Goal: Information Seeking & Learning: Learn about a topic

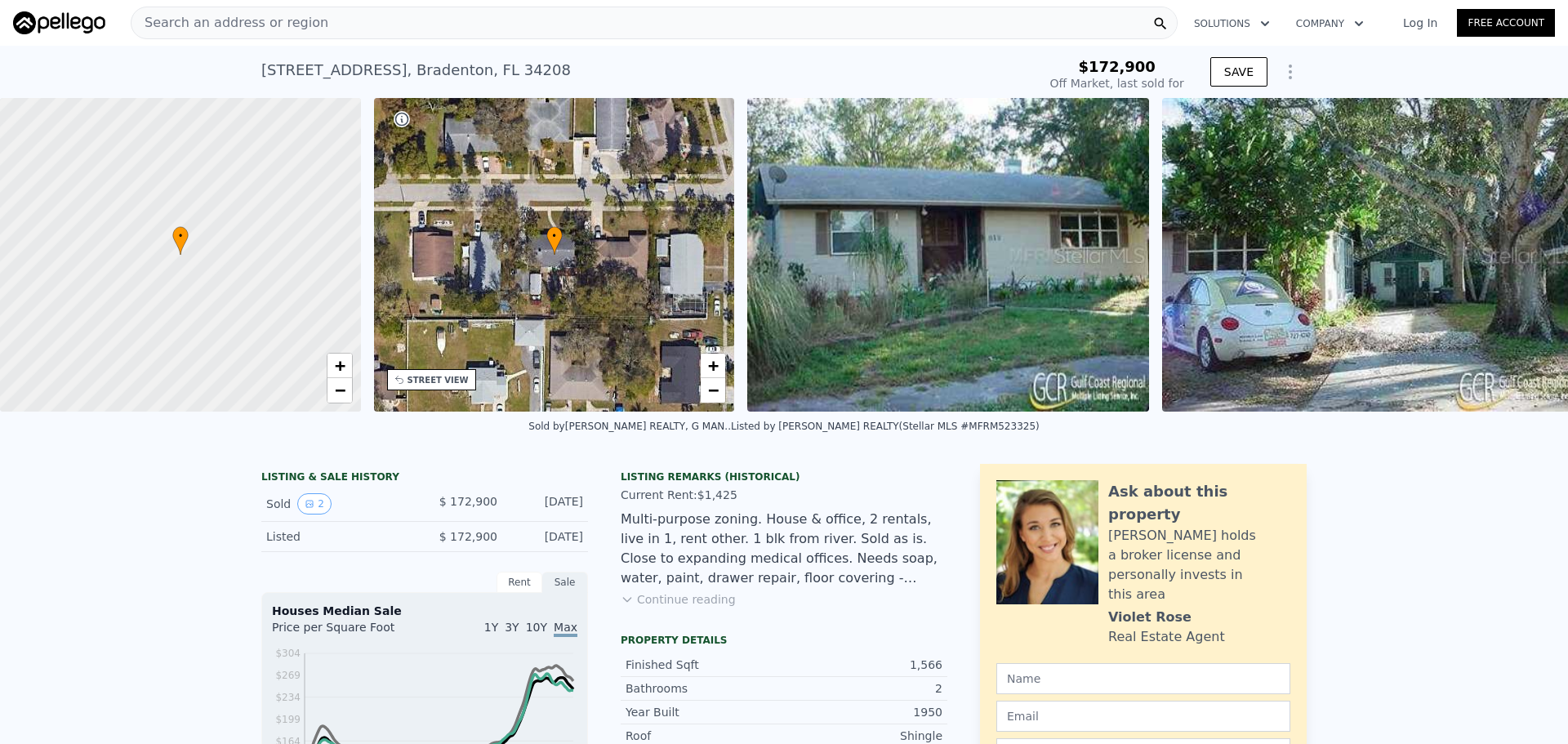
scroll to position [0, 38]
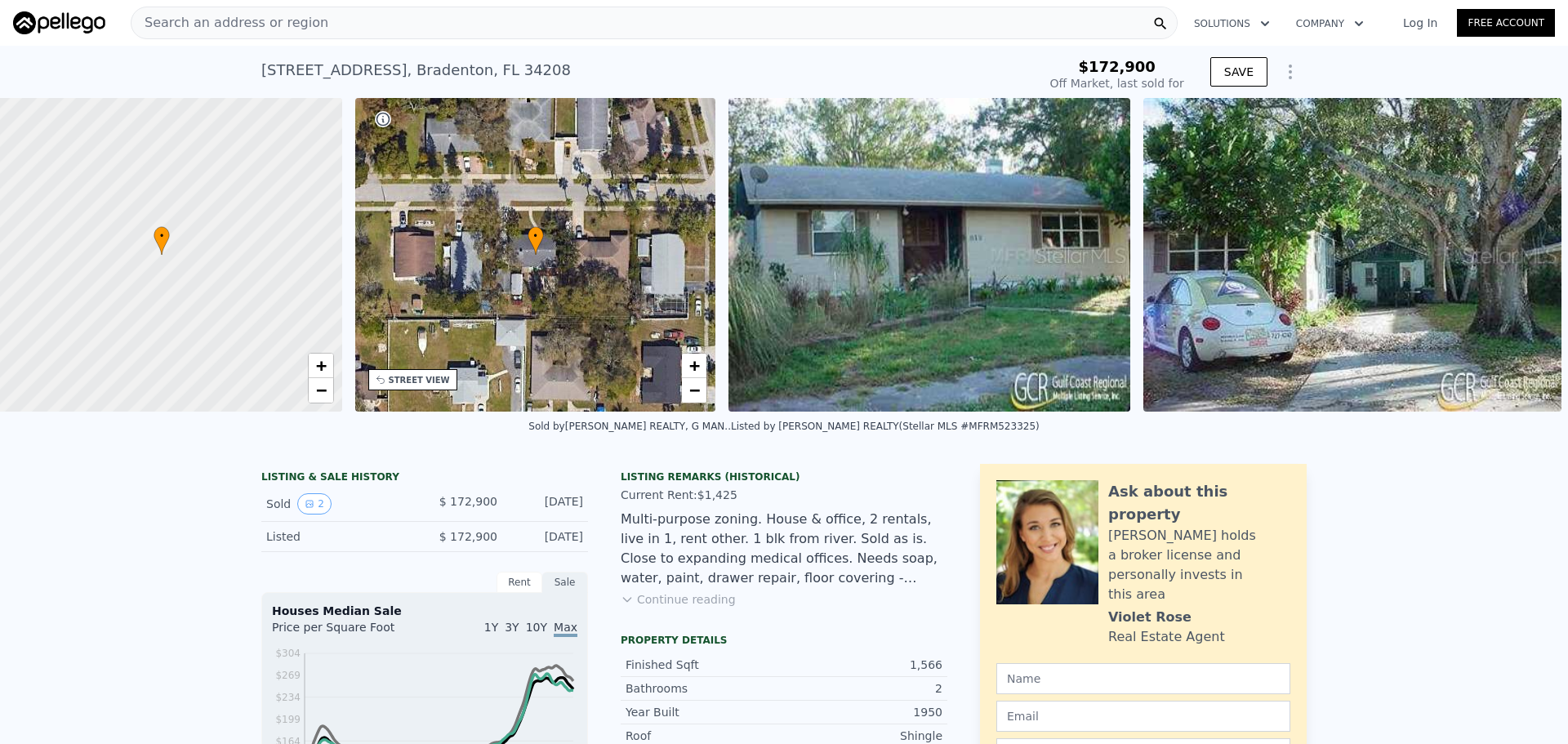
type input "$ 502,000"
type input "$ 284,215"
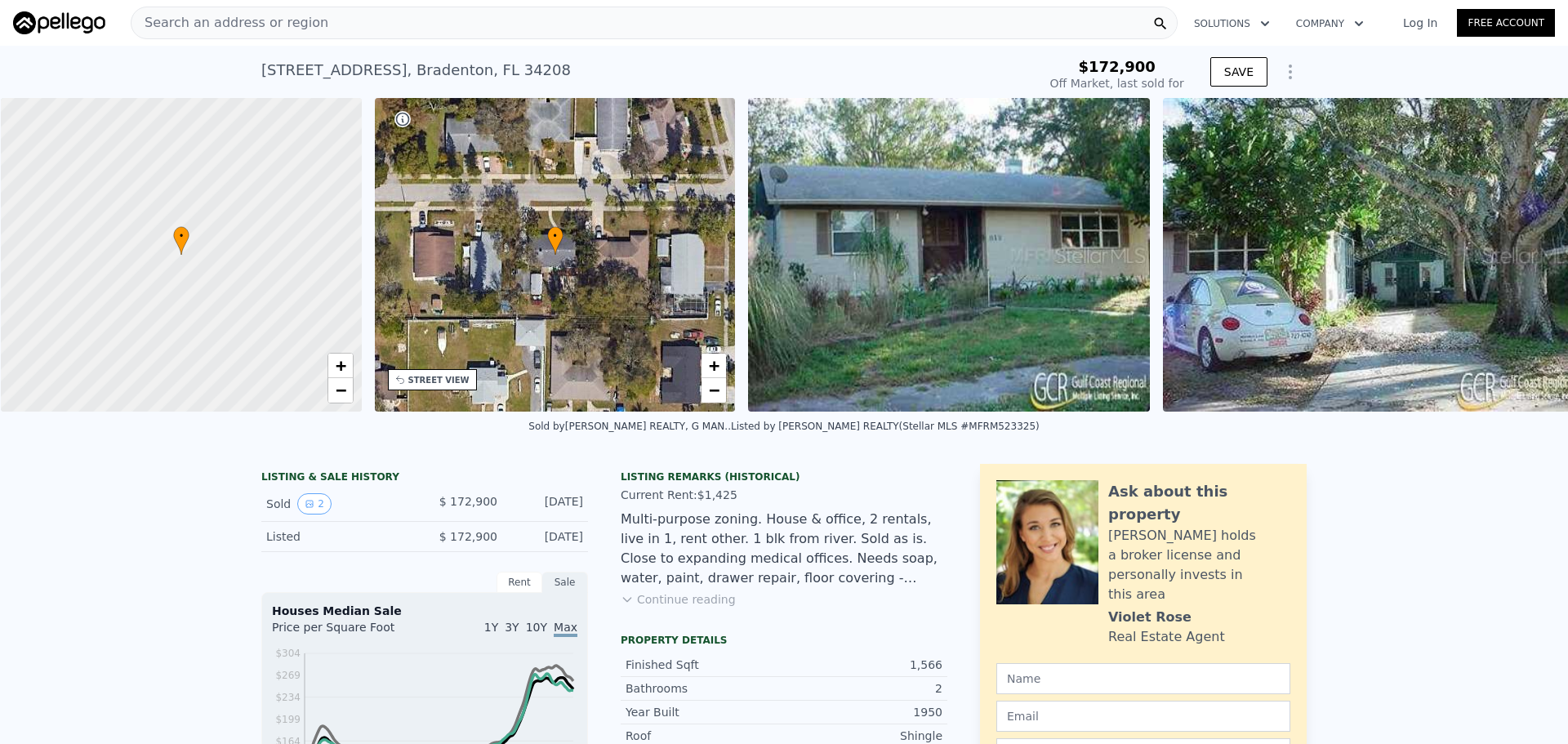
scroll to position [0, 7]
click at [689, 624] on div "Listing Remarks (Historical) Current Rent: $1,425 Multi-purpose zoning. House &…" at bounding box center [784, 548] width 326 height 157
click at [689, 619] on div "Listing Remarks (Historical) Current Rent: $1,425 Multi-purpose zoning. House &…" at bounding box center [784, 548] width 326 height 157
click at [689, 607] on button "Continue reading" at bounding box center [678, 599] width 115 height 16
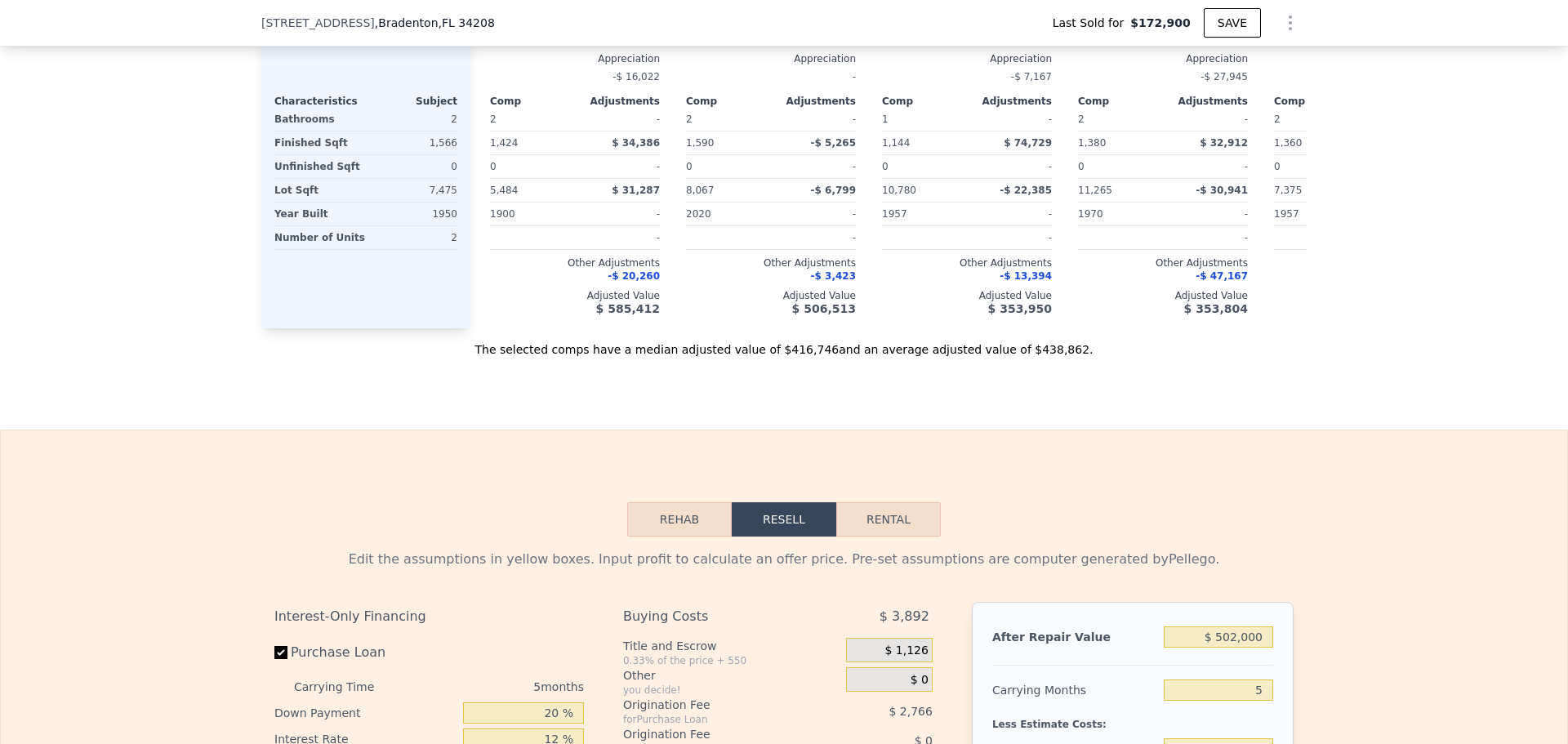
scroll to position [2035, 0]
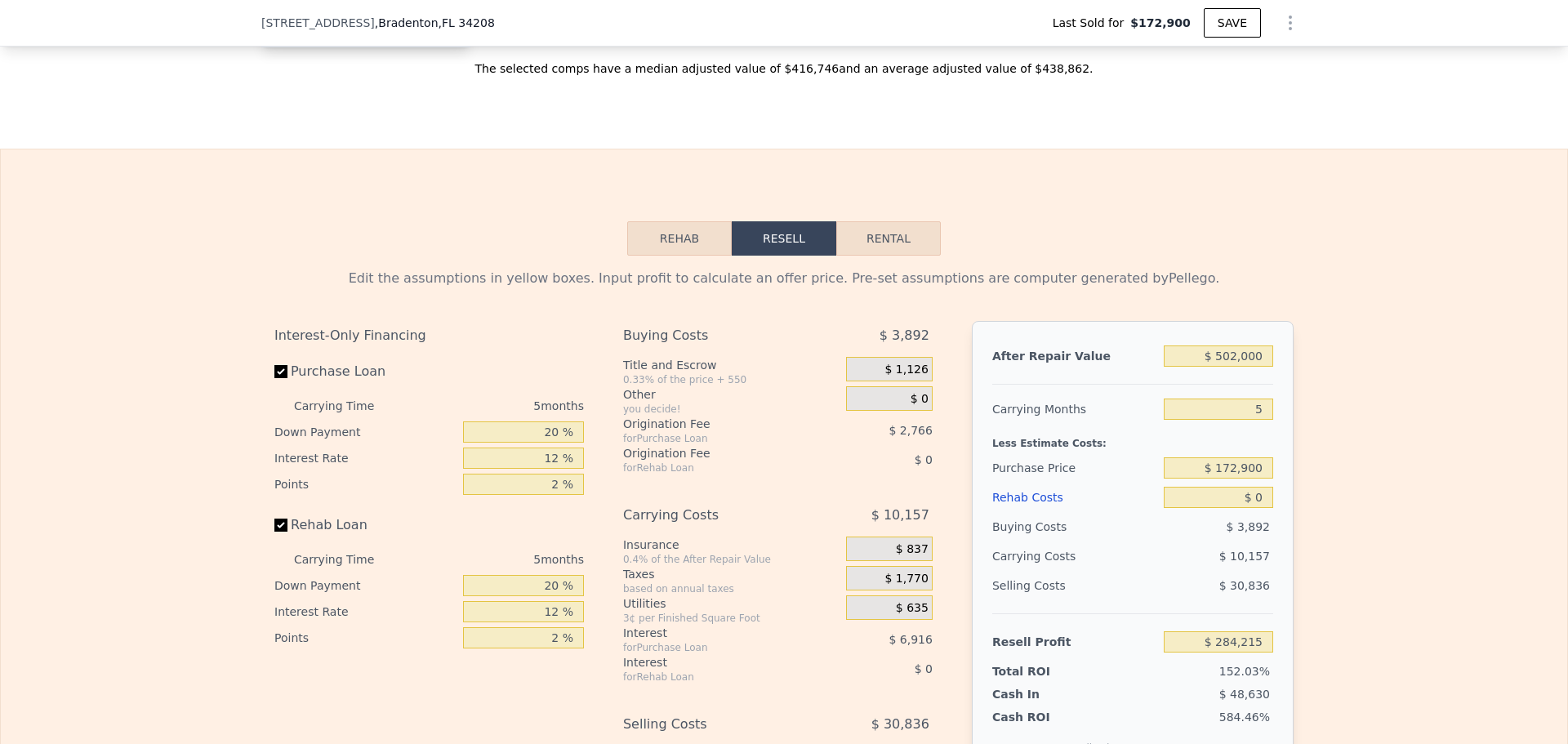
click at [909, 234] on button "Rental" at bounding box center [889, 238] width 105 height 34
select select "30"
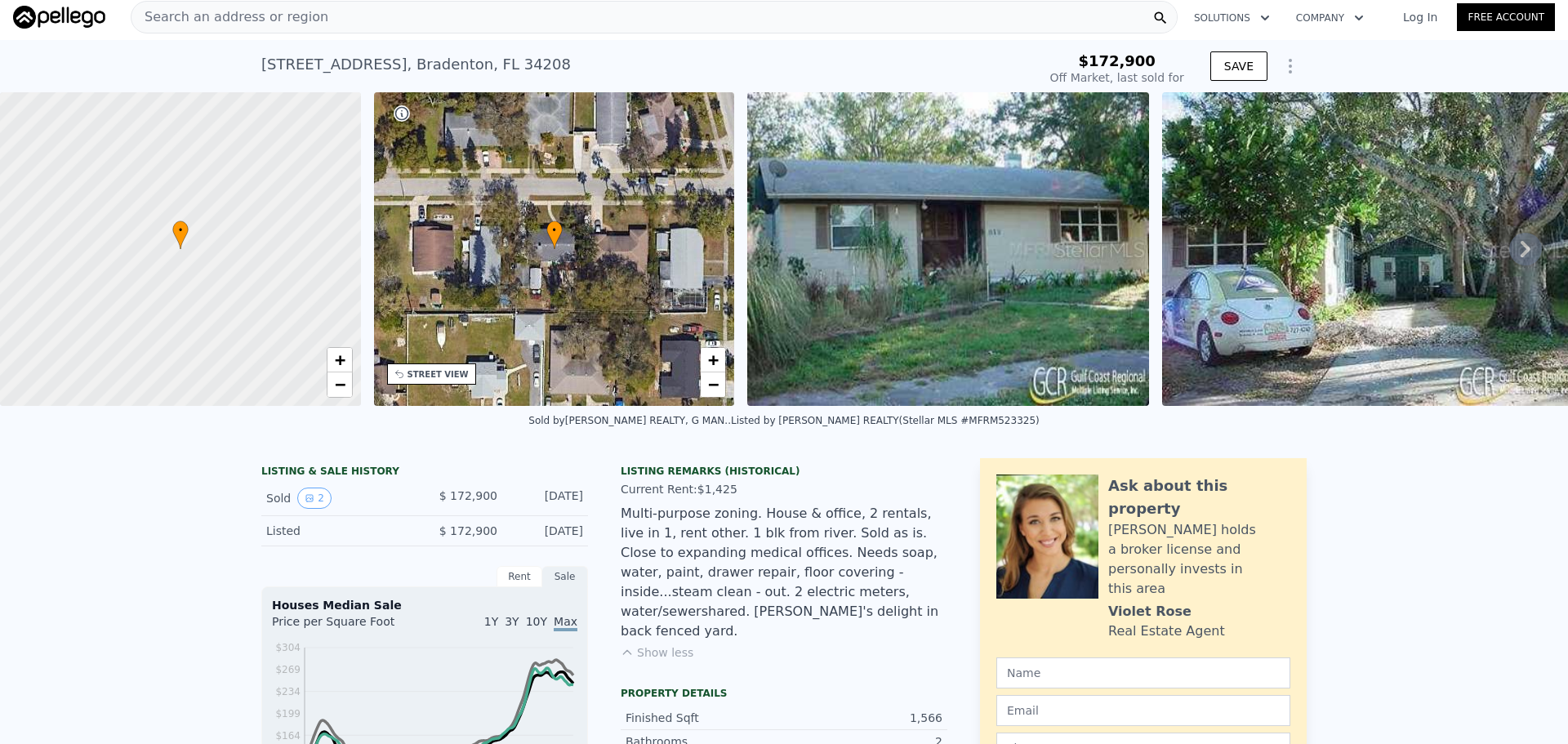
scroll to position [0, 0]
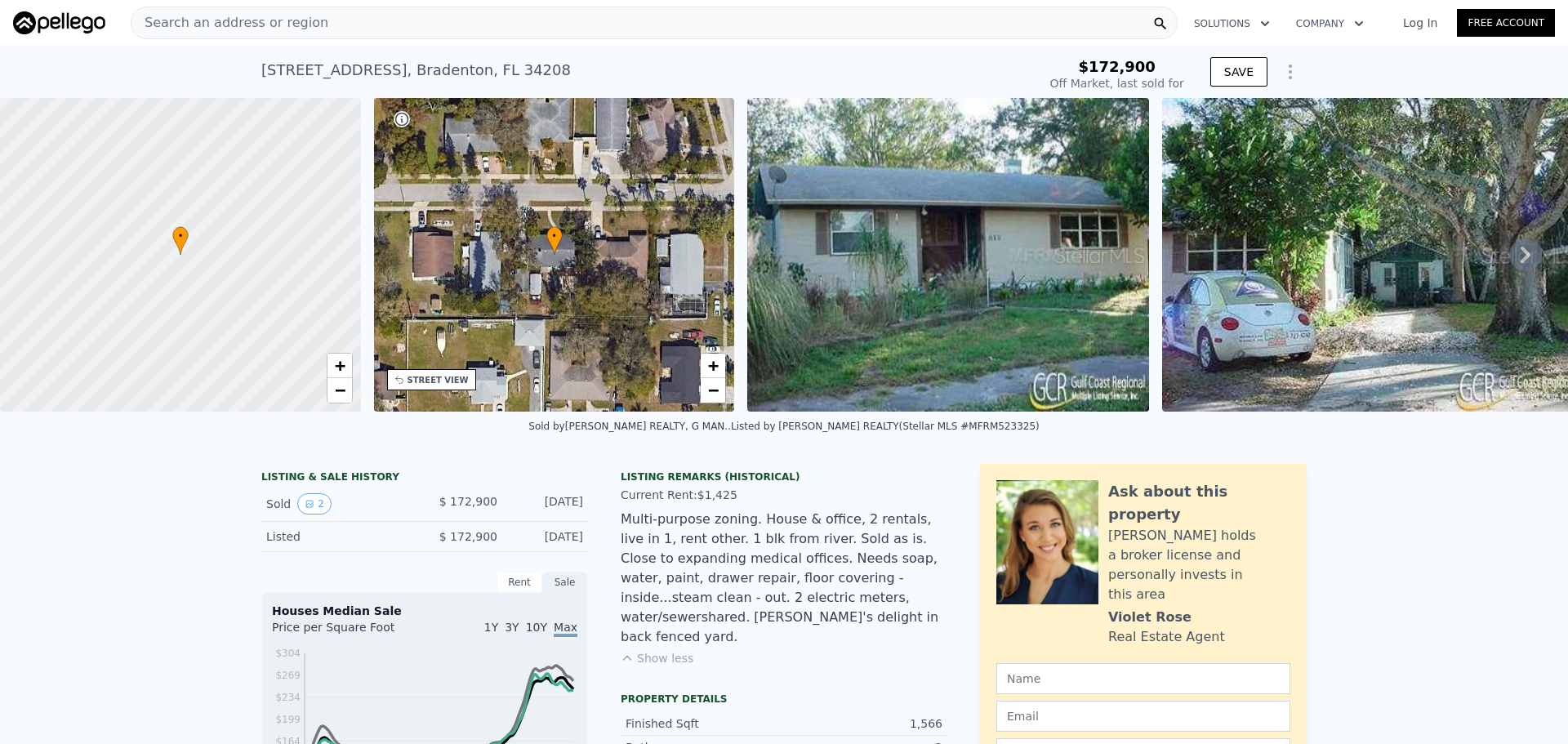
click at [1282, 79] on icon "Show Options" at bounding box center [1290, 72] width 20 height 20
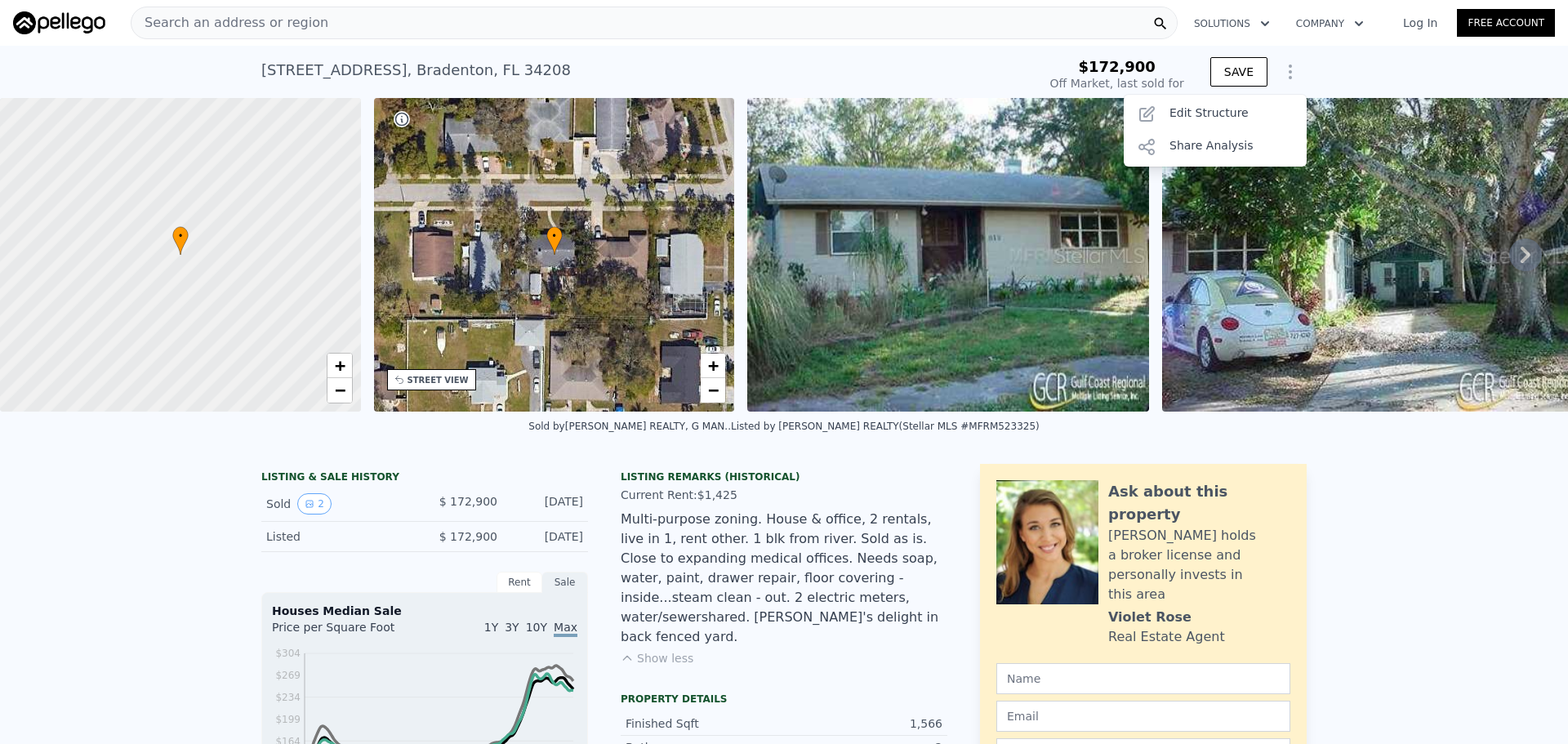
click at [1282, 79] on icon "Show Options" at bounding box center [1290, 72] width 20 height 20
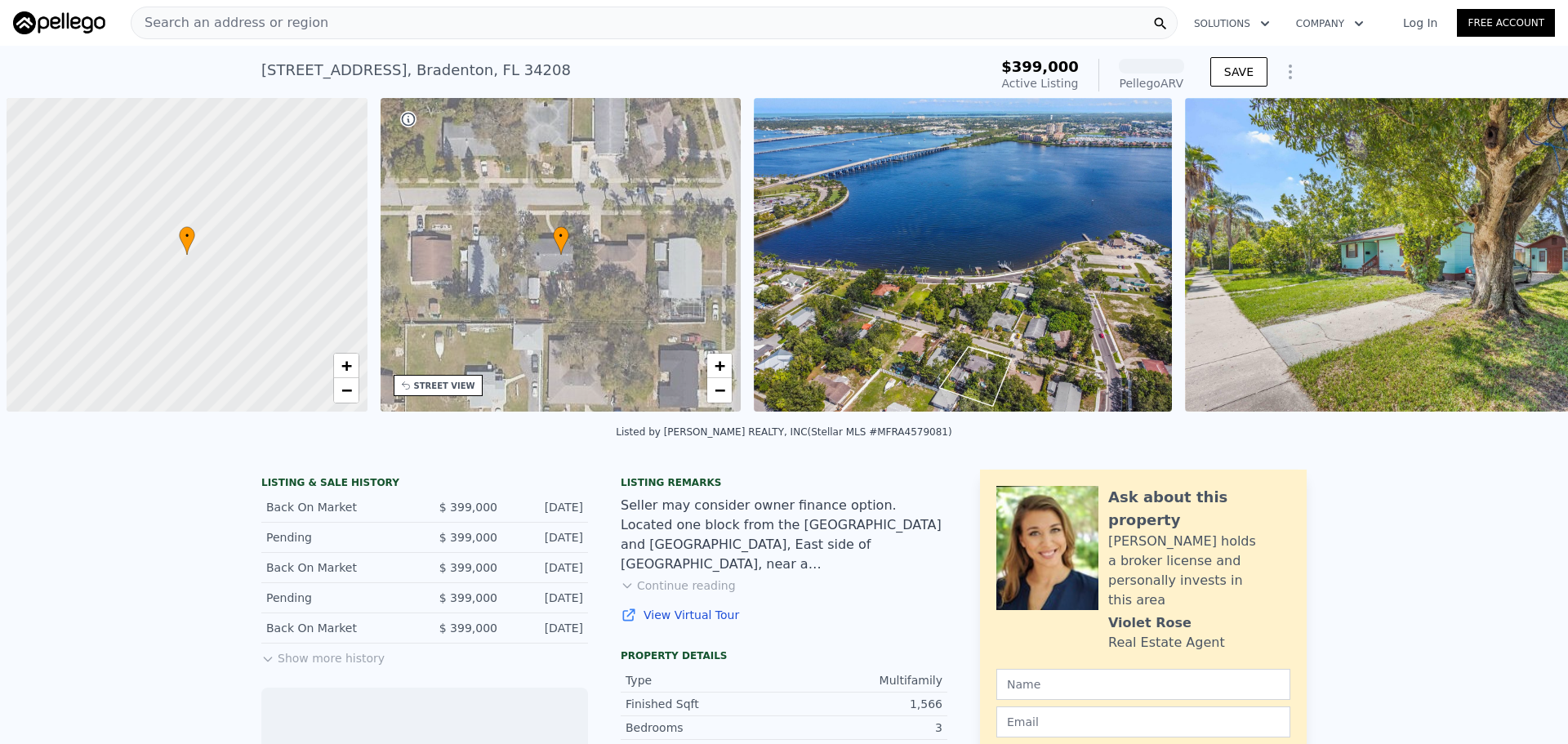
scroll to position [0, 7]
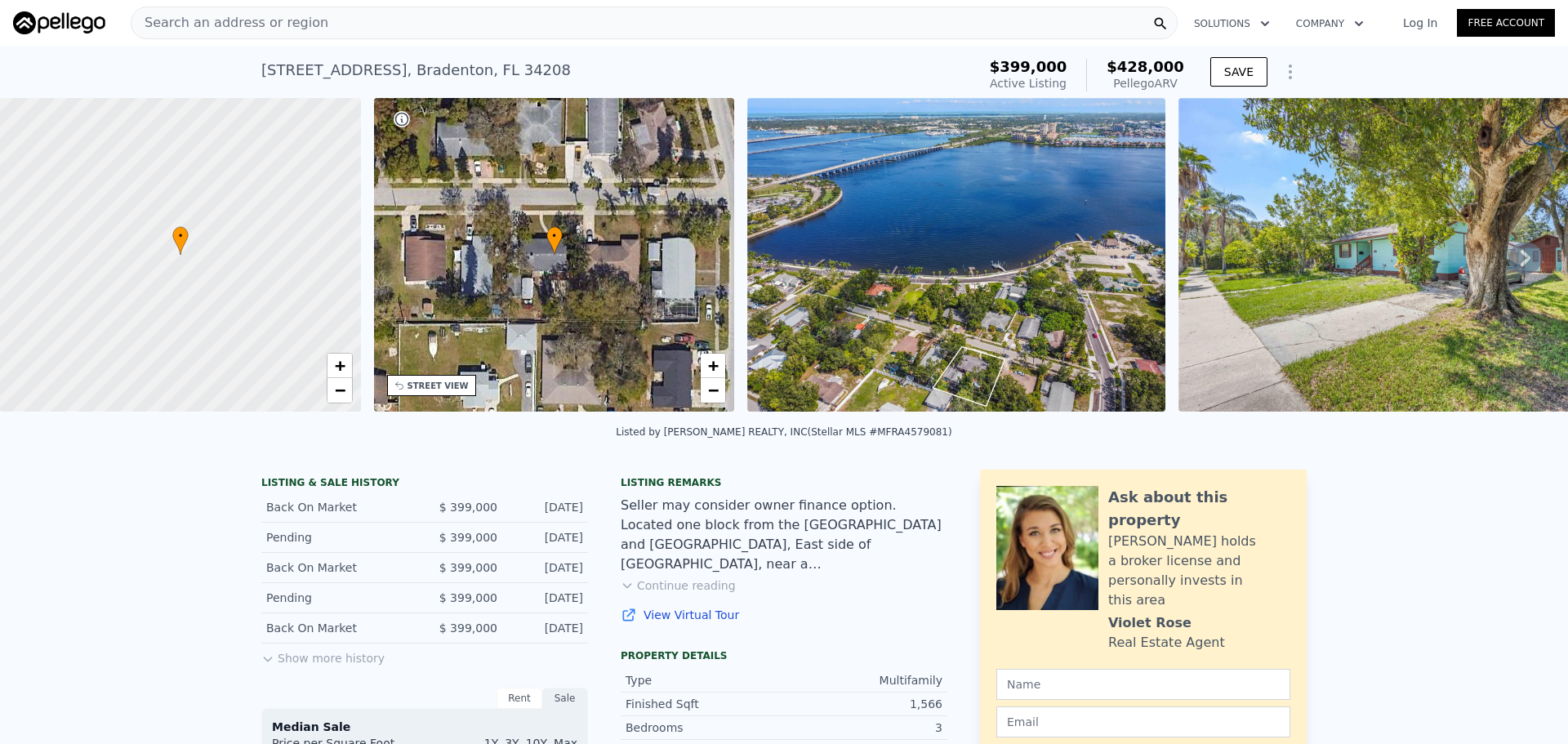
click at [1520, 262] on icon at bounding box center [1525, 258] width 10 height 16
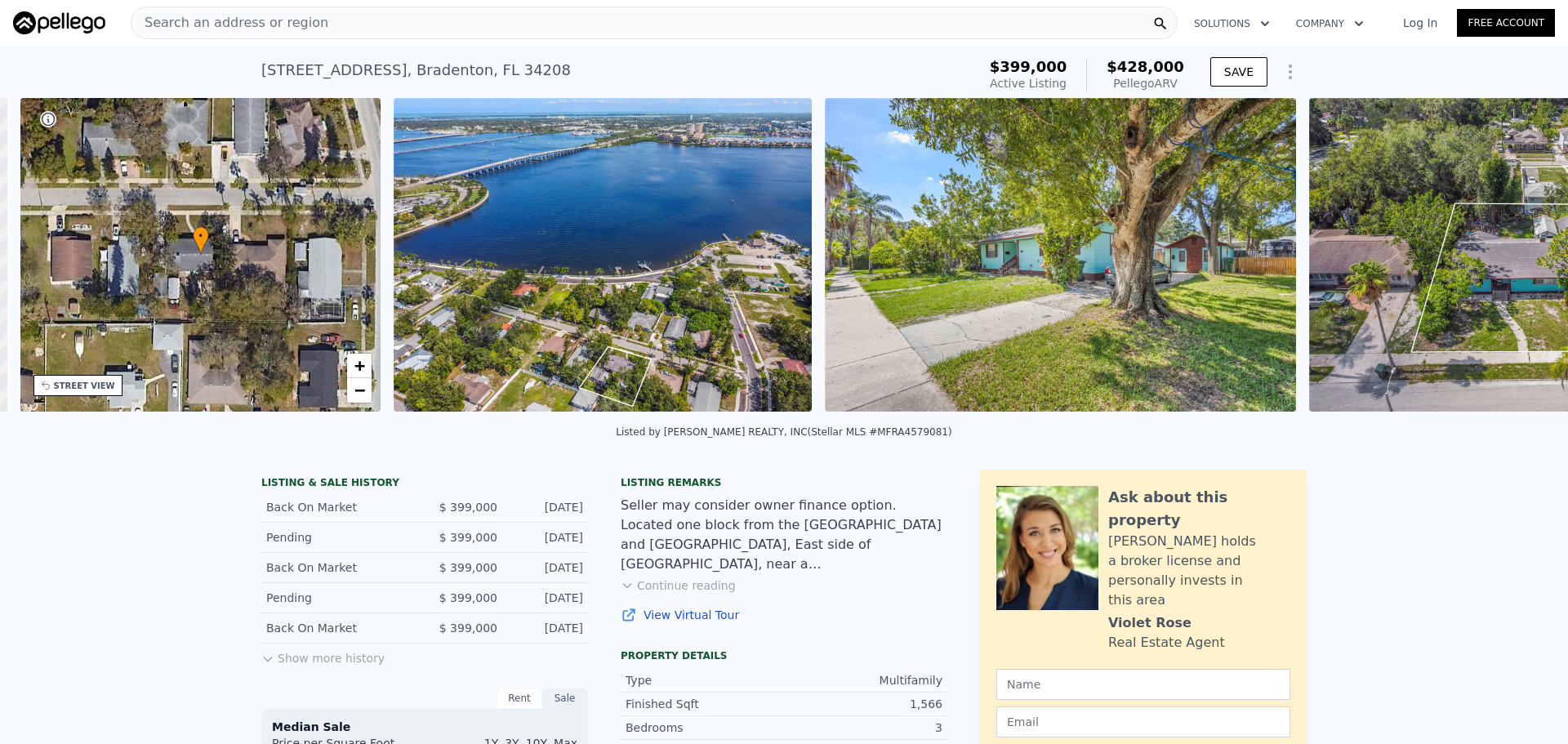
scroll to position [0, 380]
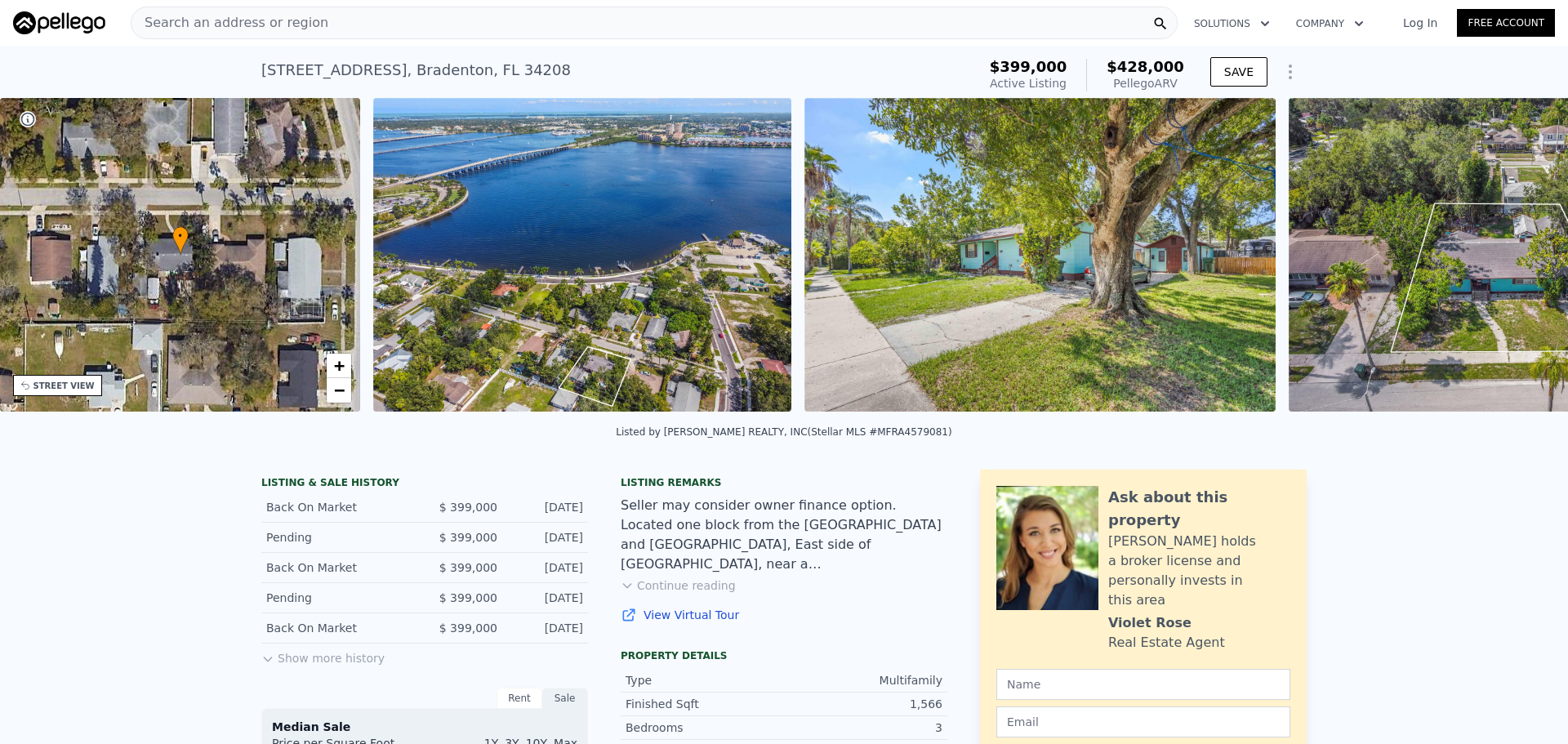
click at [1515, 262] on img at bounding box center [1498, 255] width 418 height 314
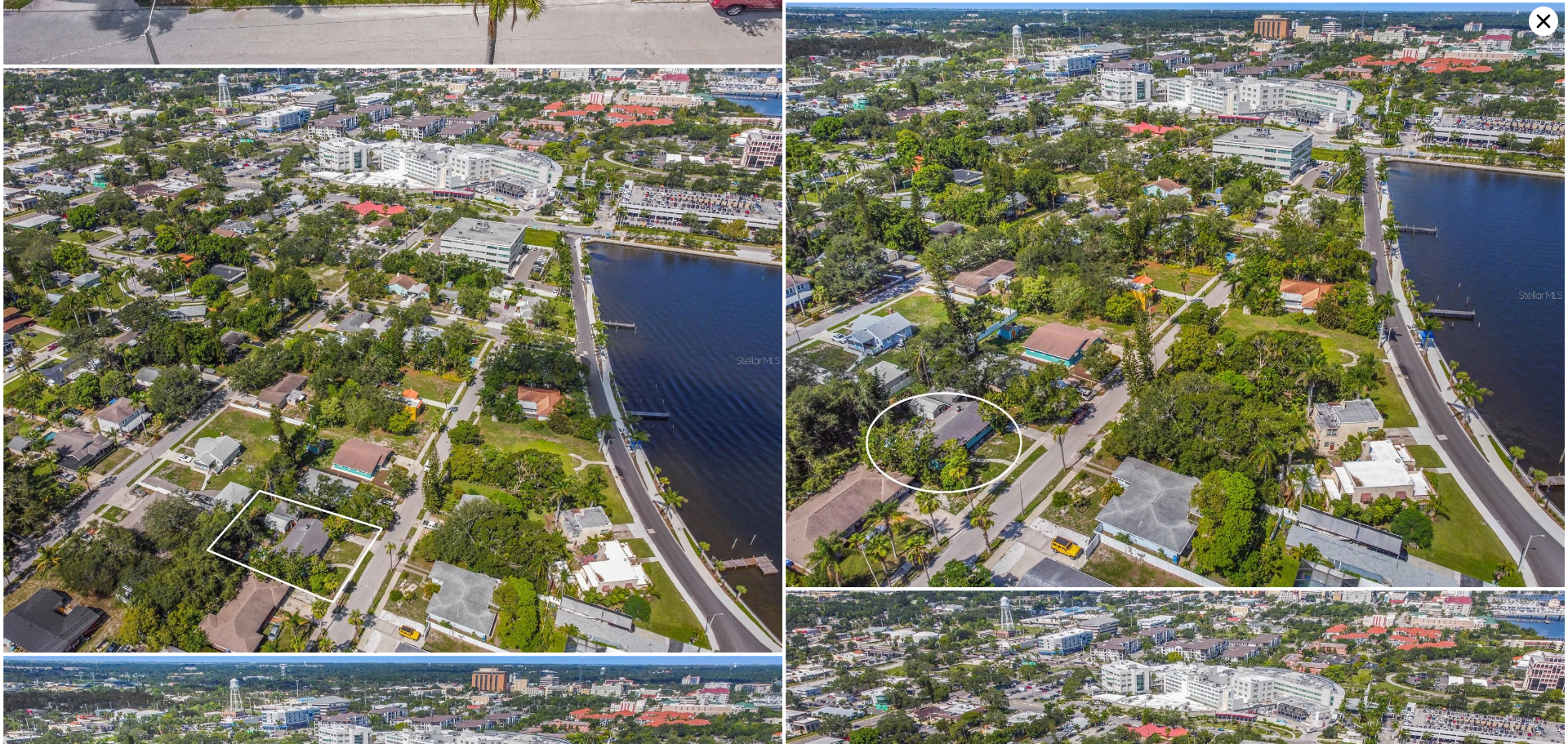
scroll to position [1686, 0]
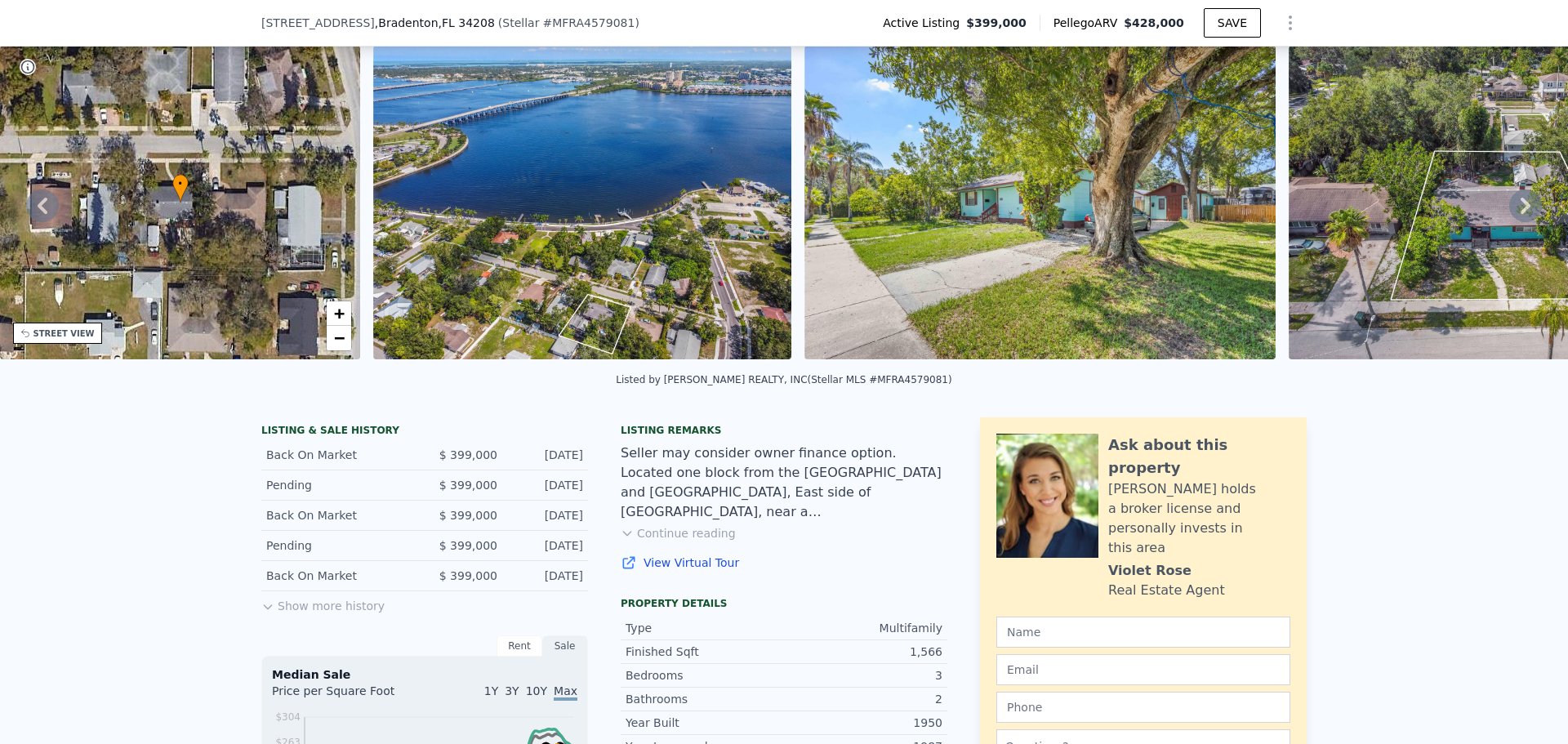
scroll to position [76, 0]
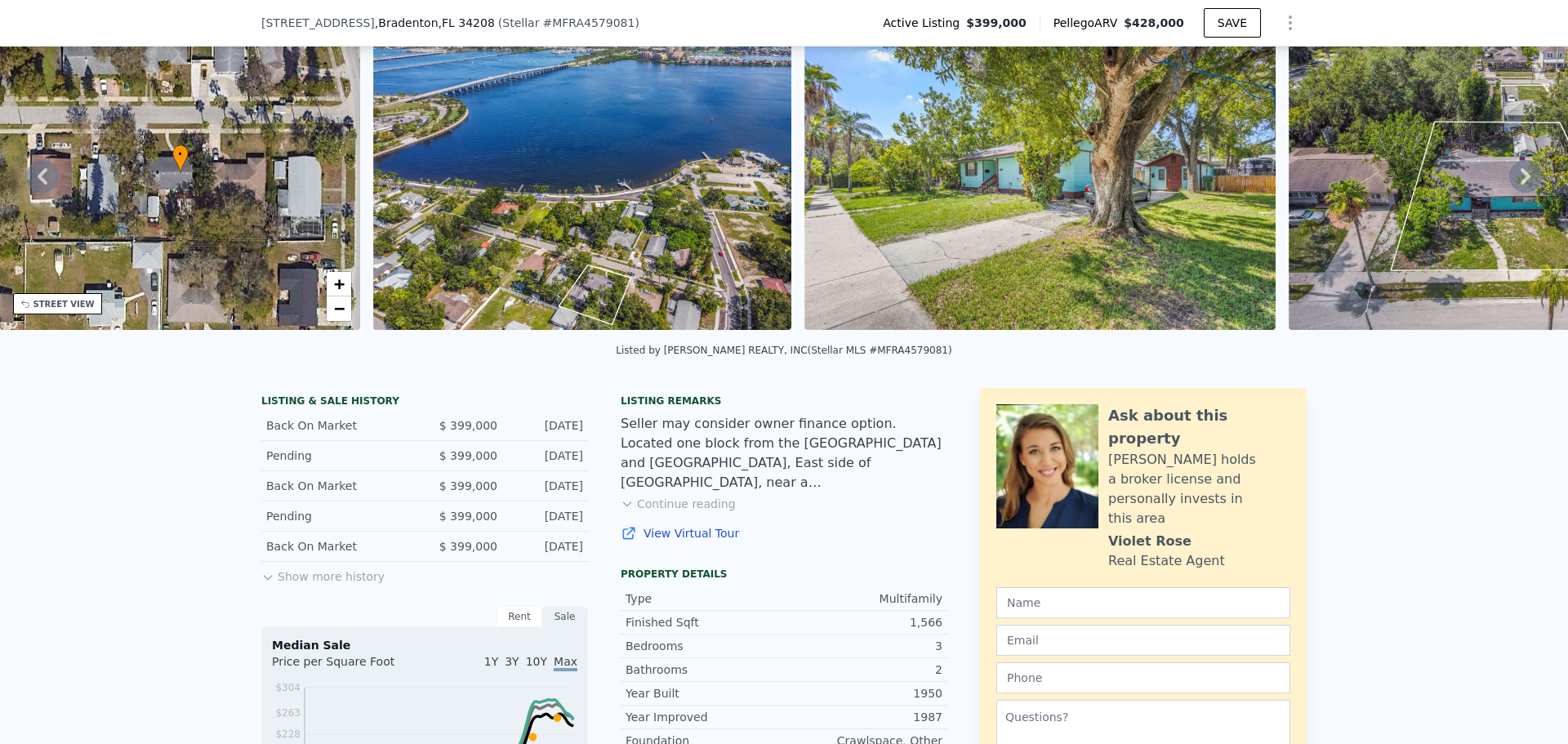
click at [355, 584] on button "Show more history" at bounding box center [323, 573] width 123 height 23
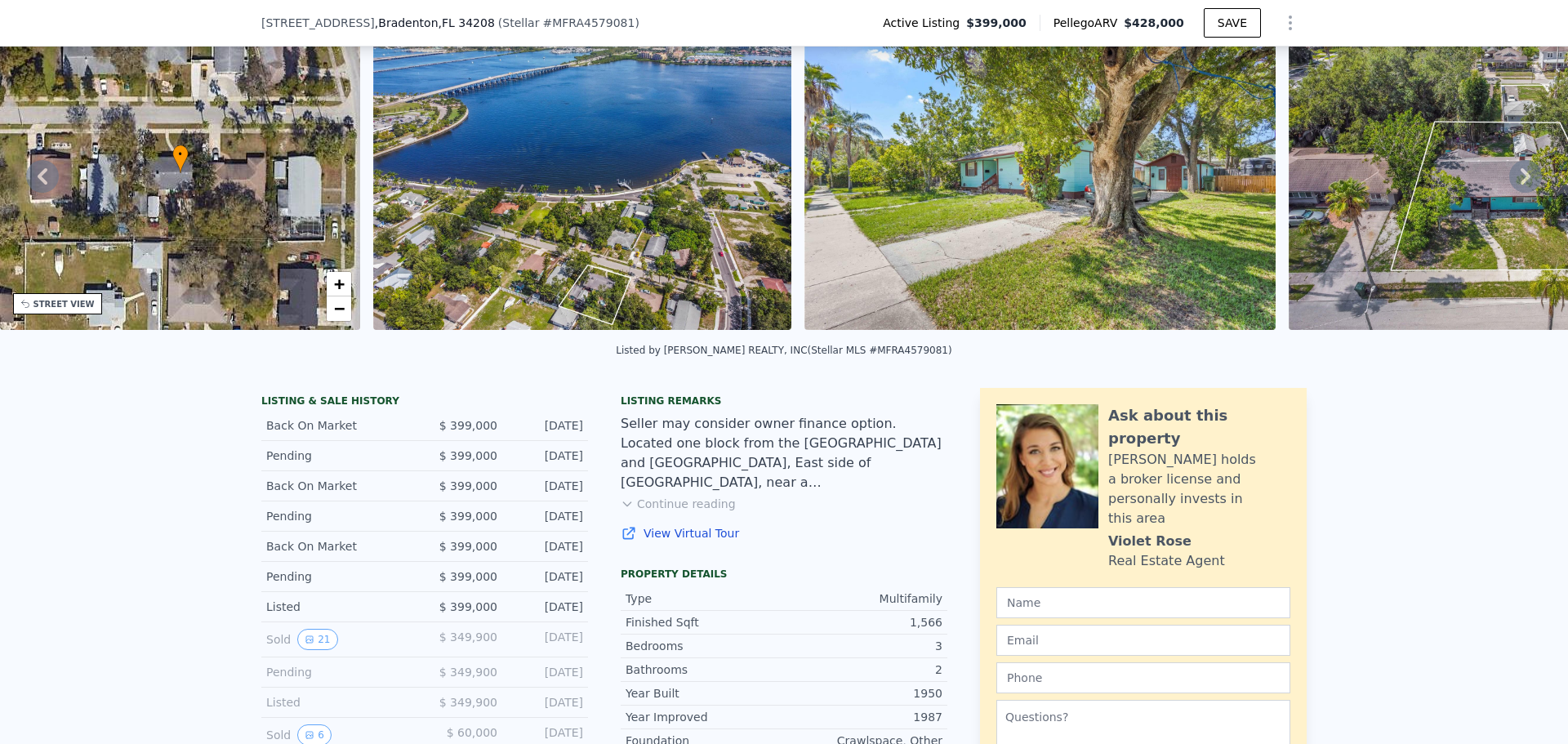
click at [667, 541] on link "View Virtual Tour" at bounding box center [784, 533] width 326 height 16
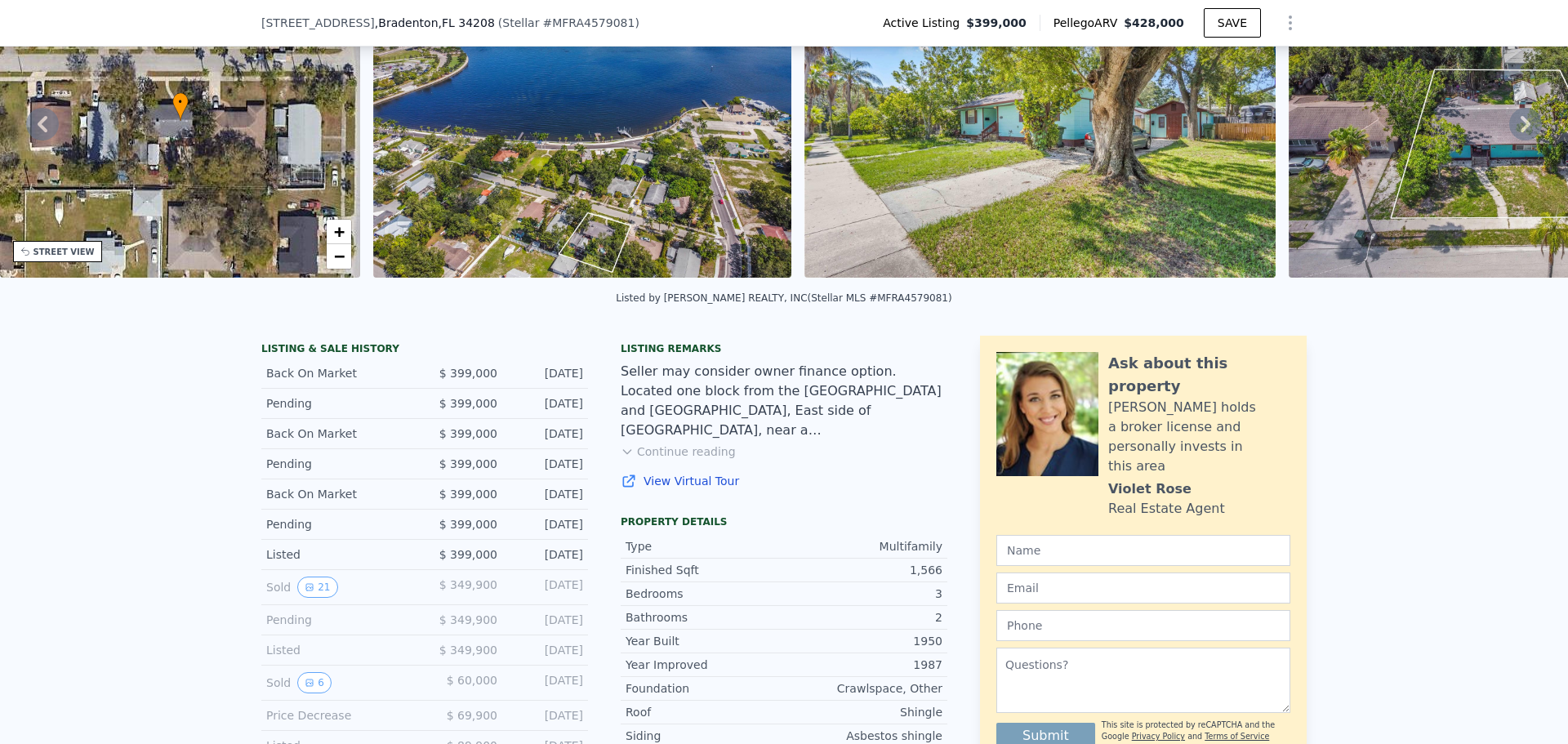
scroll to position [157, 0]
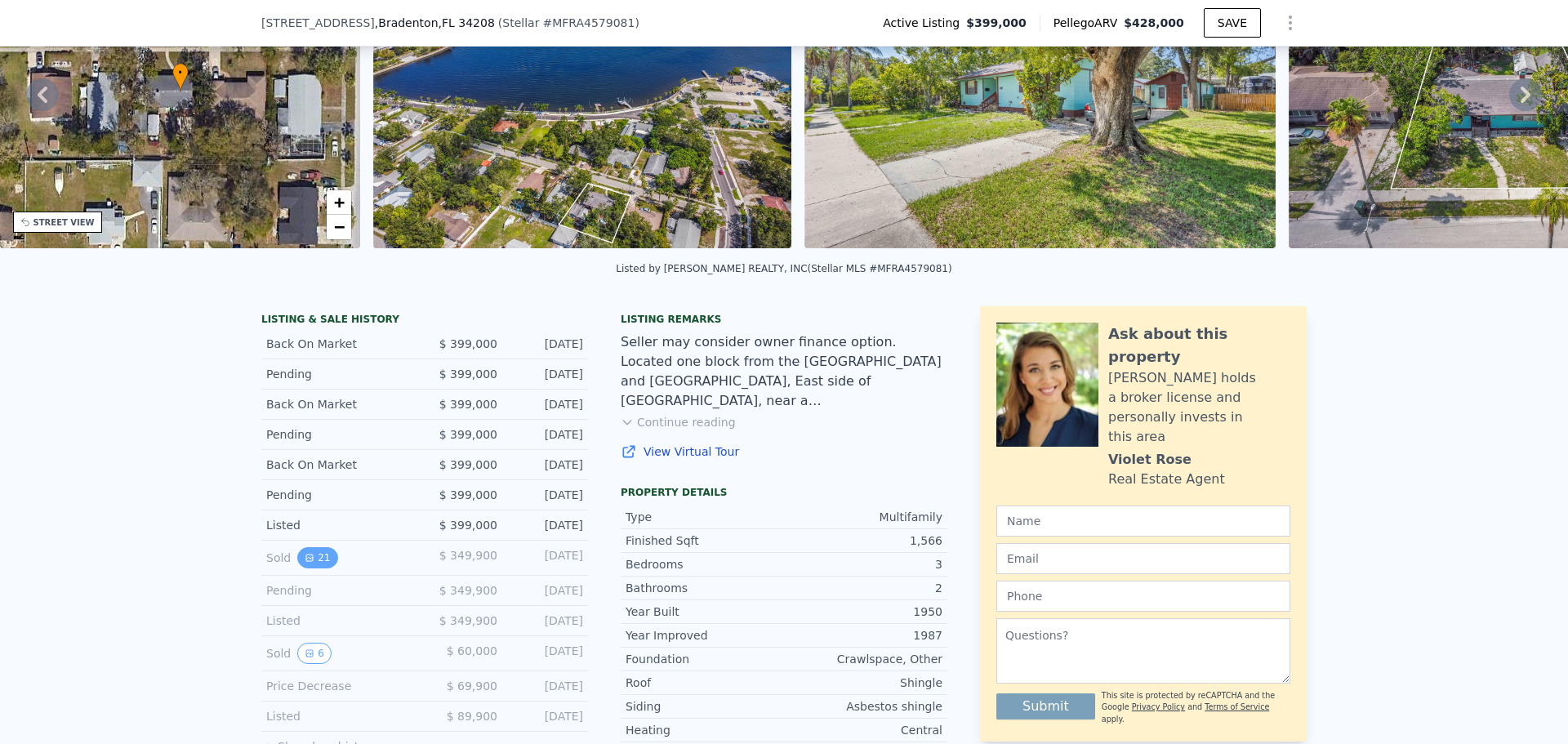
click at [310, 568] on button "21" at bounding box center [317, 557] width 40 height 21
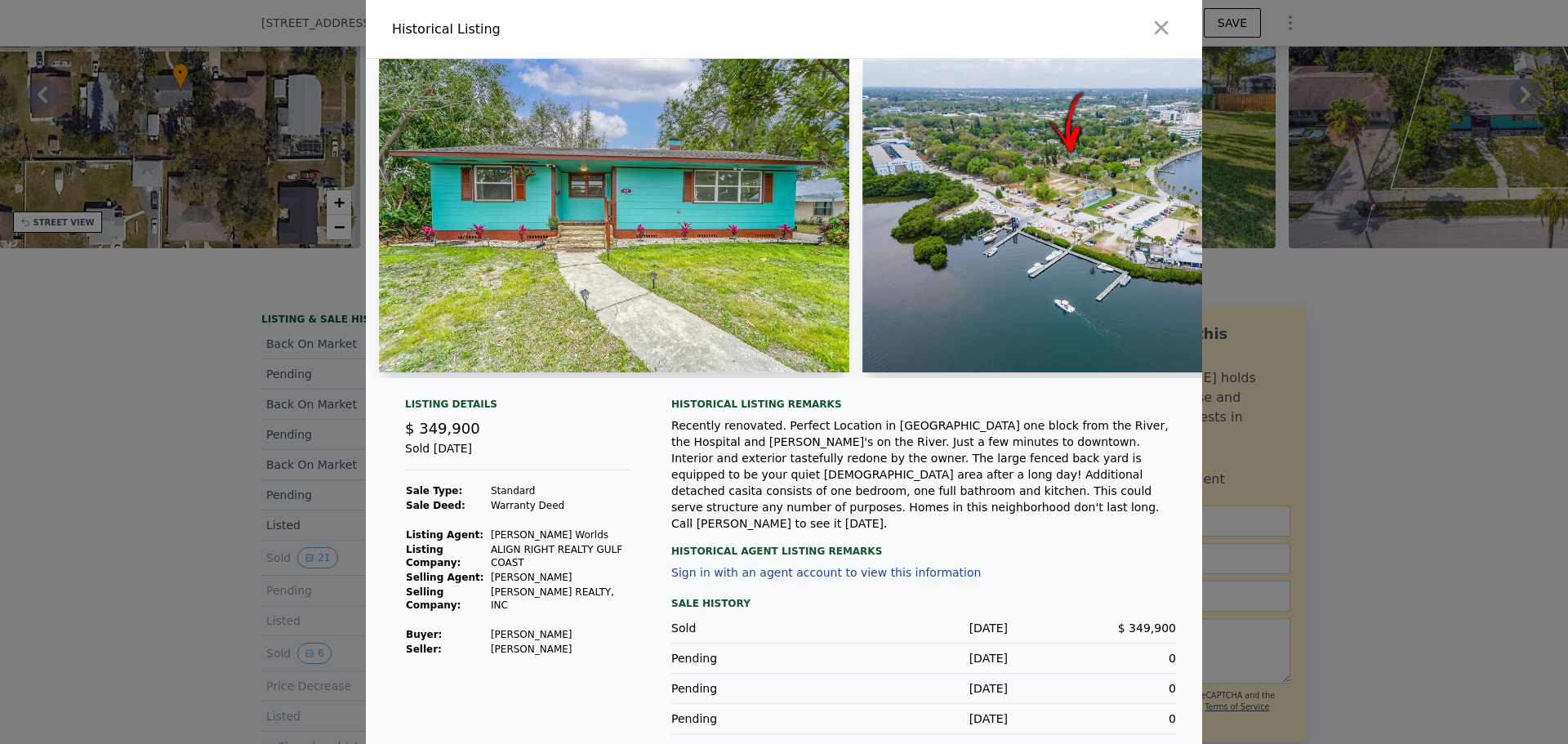
click at [660, 265] on img at bounding box center [614, 215] width 470 height 314
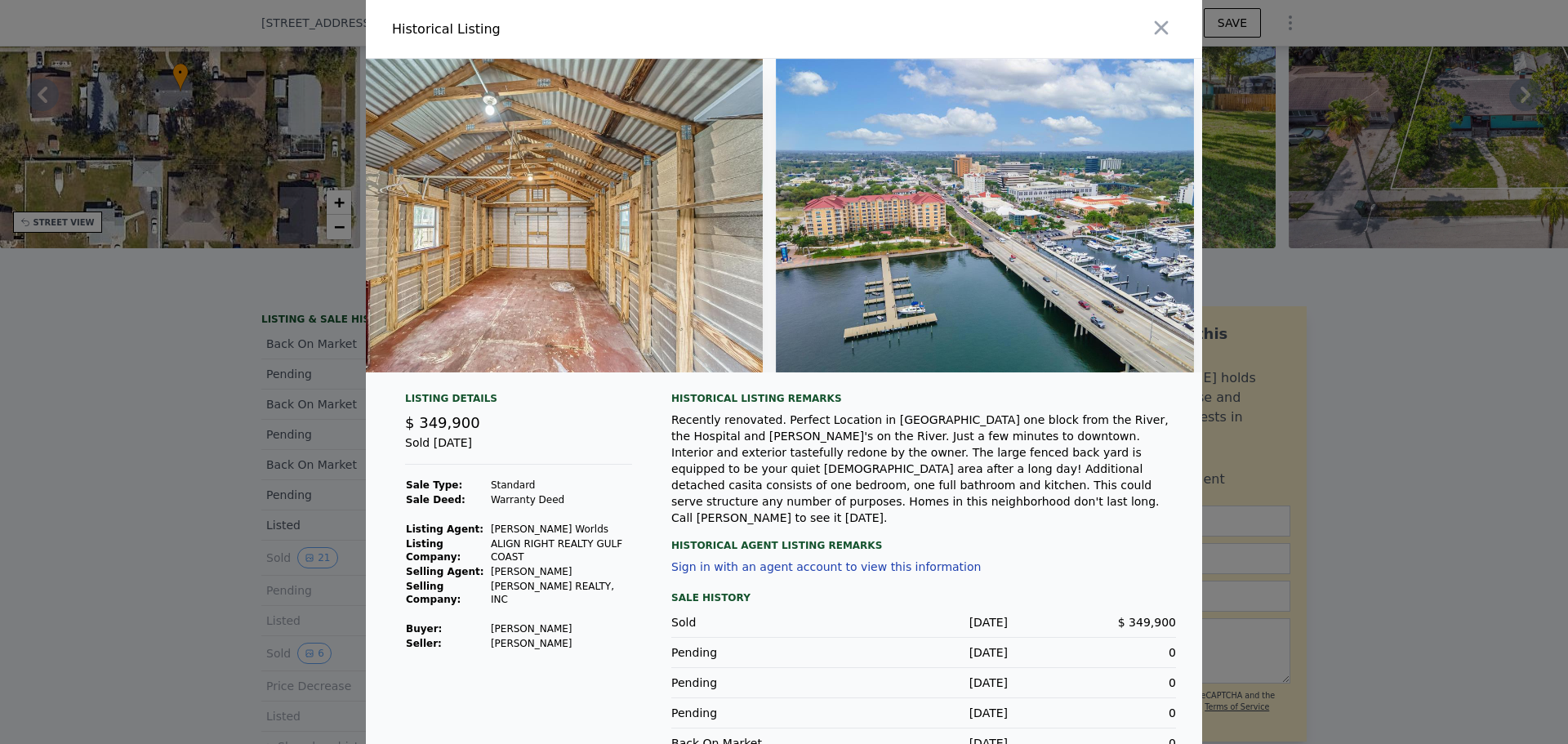
scroll to position [0, 7460]
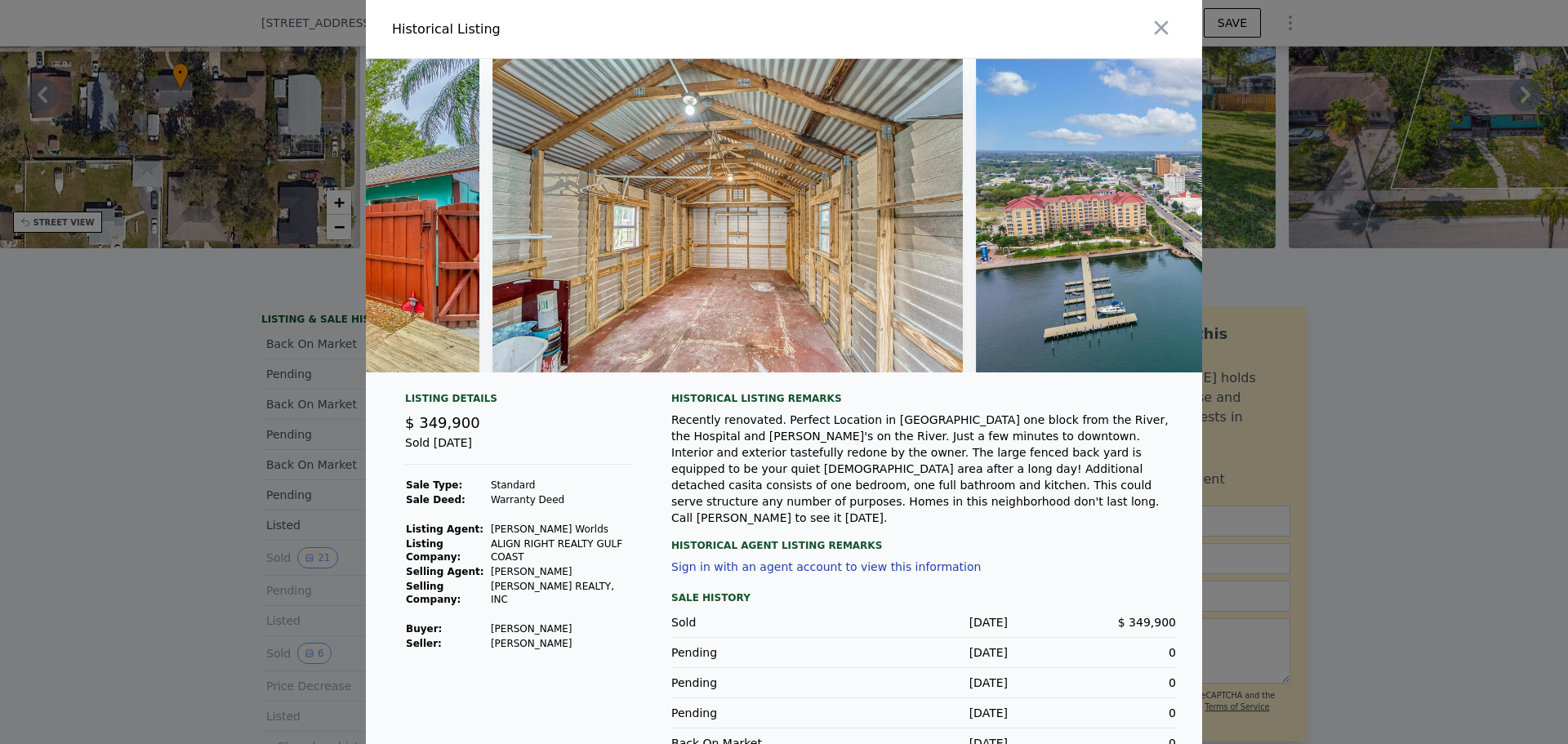
click at [934, 461] on div "Recently renovated. Perfect Location in [GEOGRAPHIC_DATA] one block from the Ri…" at bounding box center [924, 468] width 505 height 114
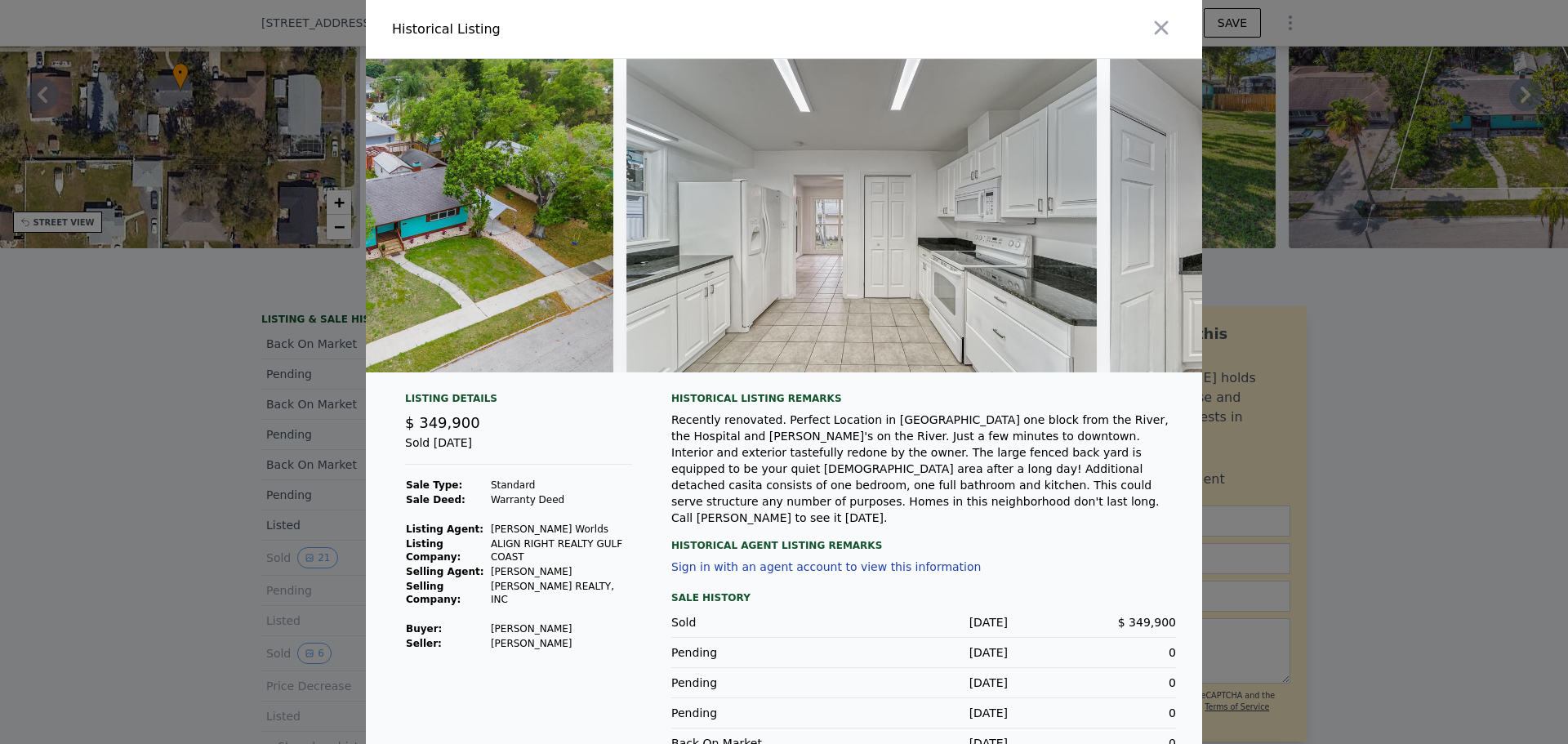
scroll to position [0, 2959]
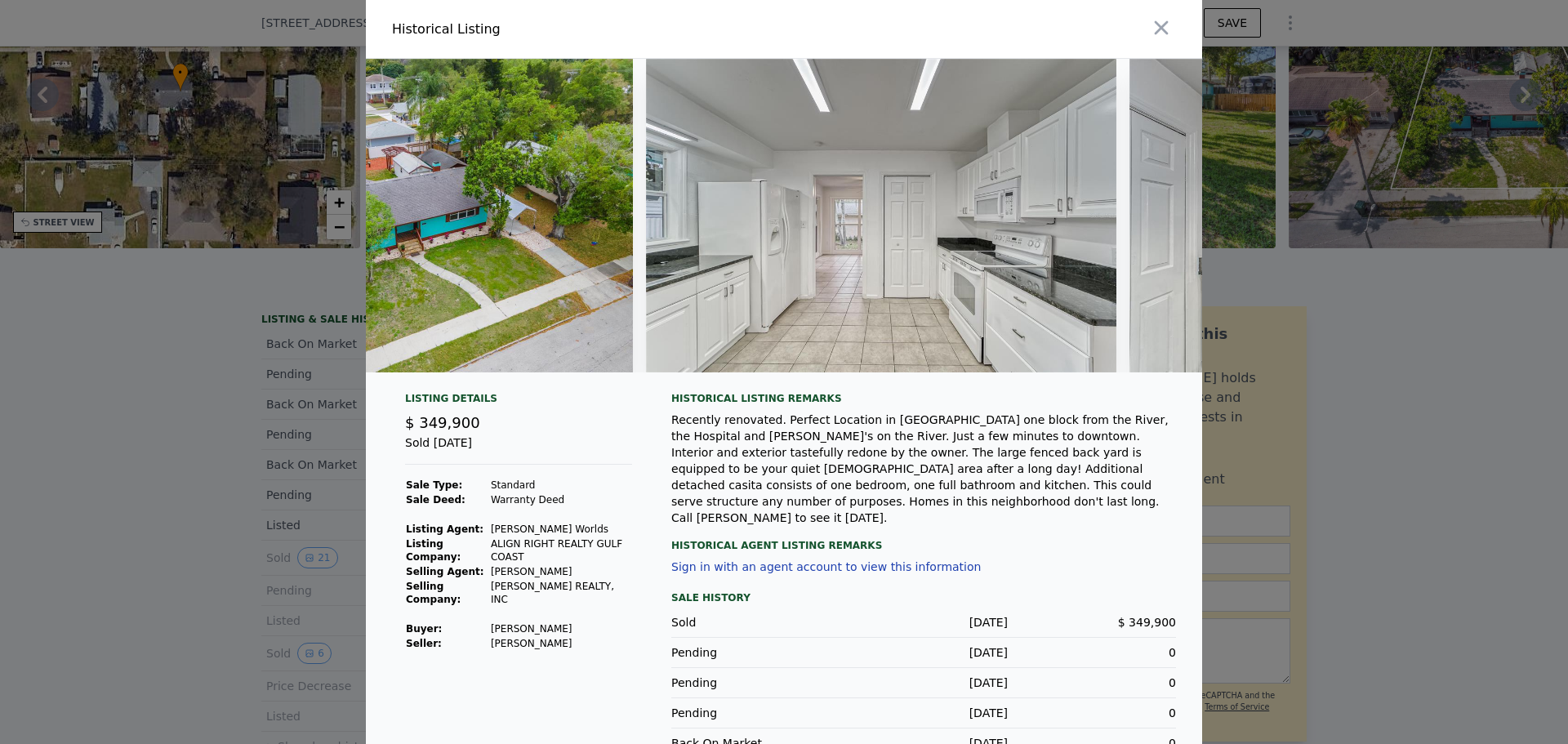
click at [1252, 404] on div at bounding box center [784, 372] width 1568 height 744
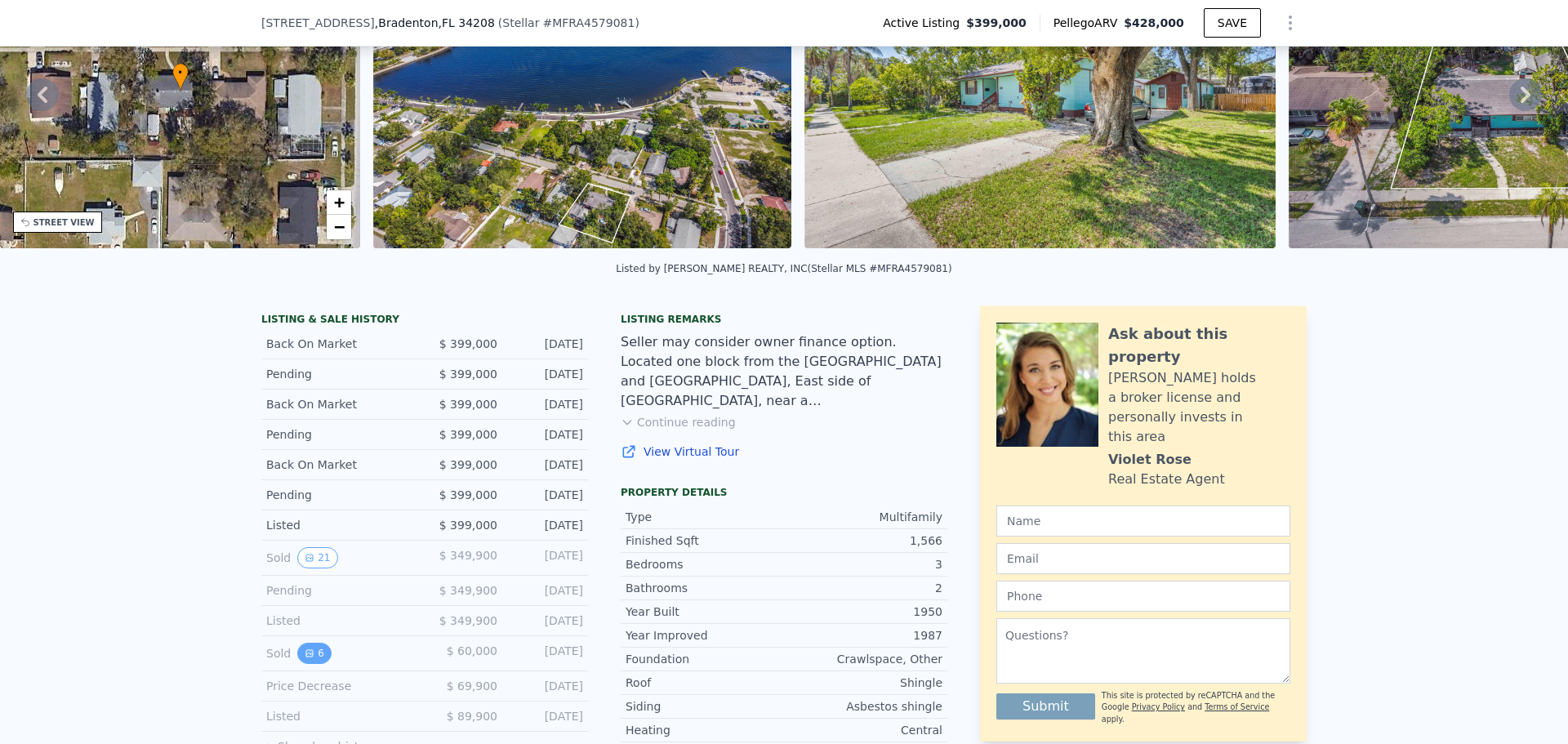
click at [310, 664] on button "6" at bounding box center [315, 653] width 34 height 21
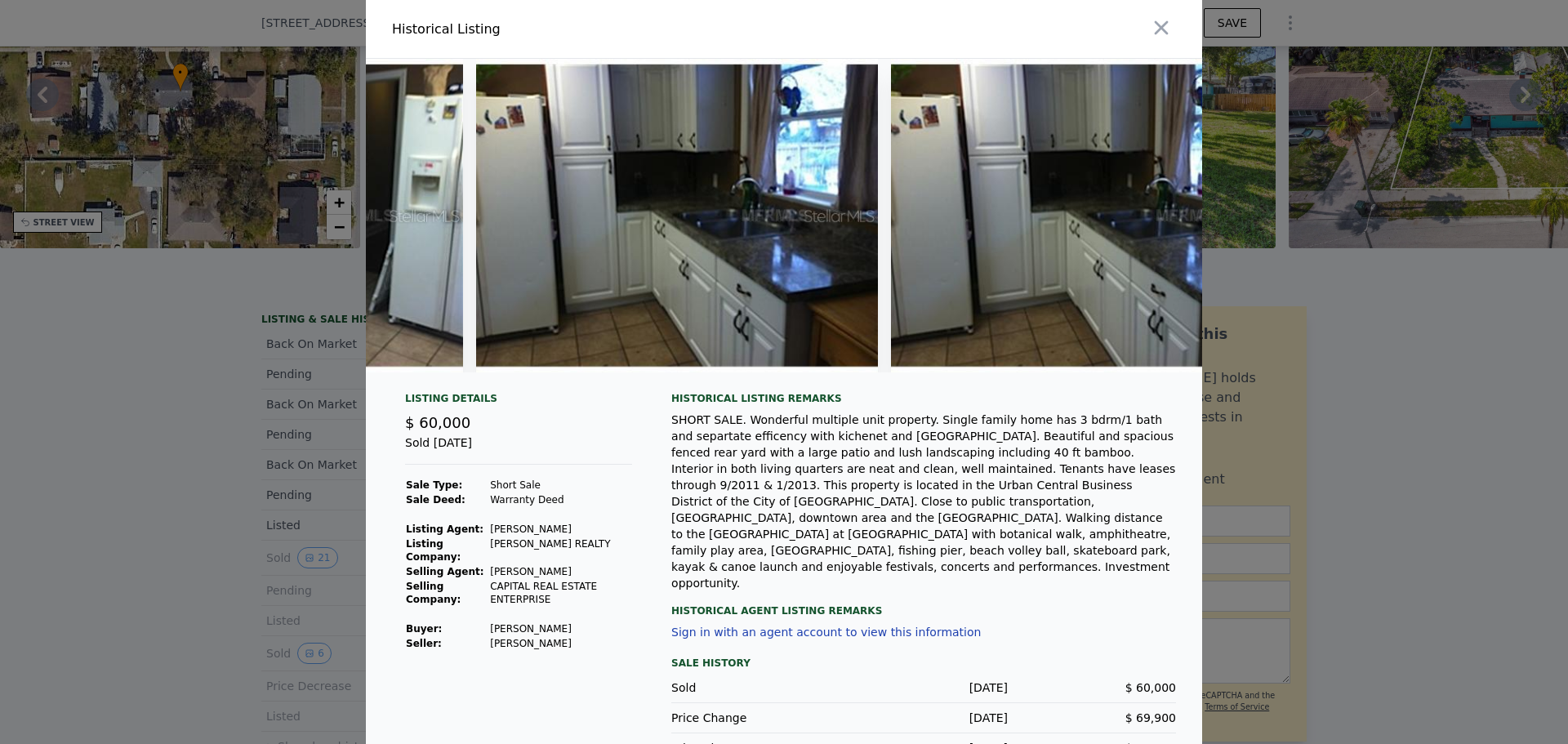
scroll to position [0, 1676]
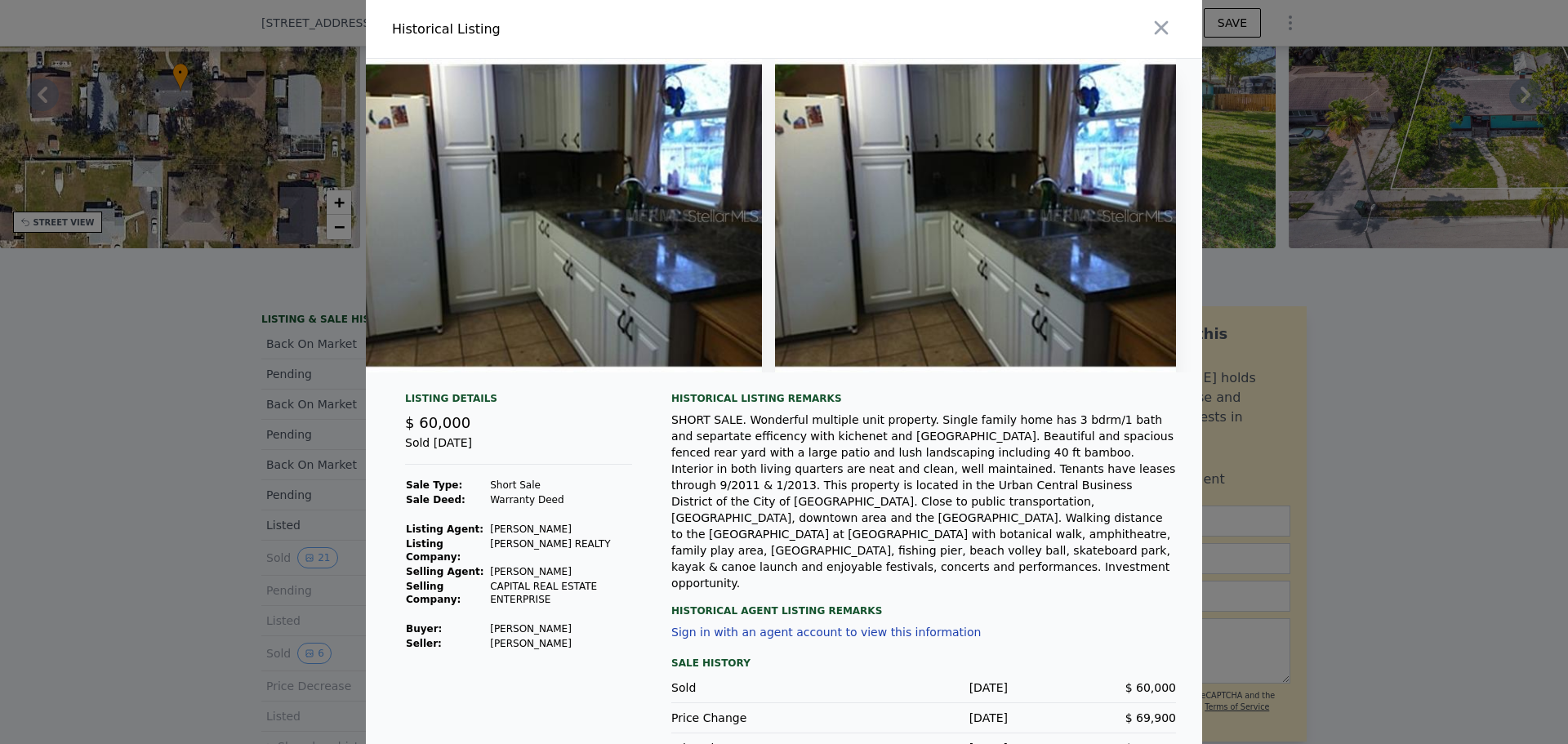
click at [1343, 362] on div at bounding box center [784, 372] width 1568 height 744
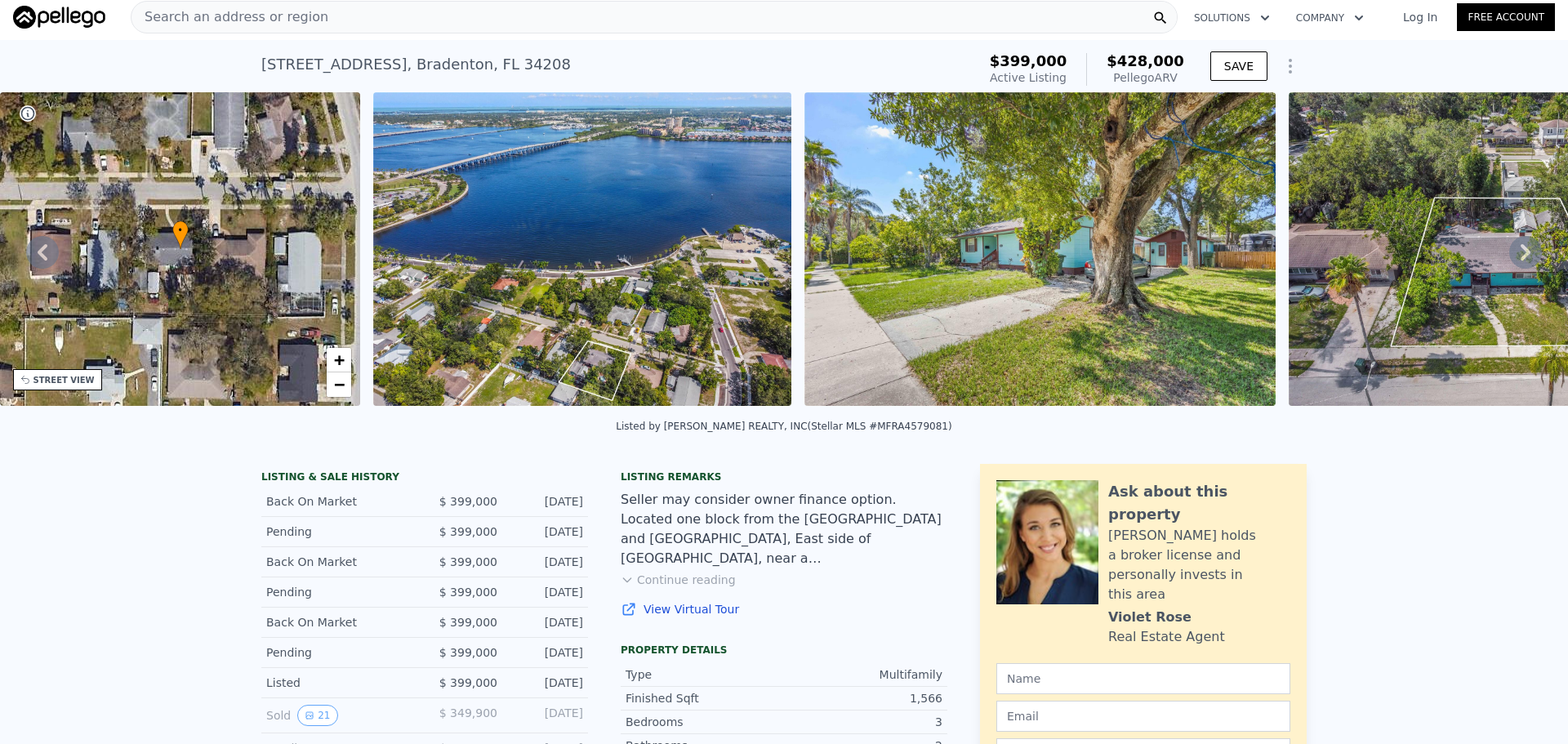
scroll to position [0, 0]
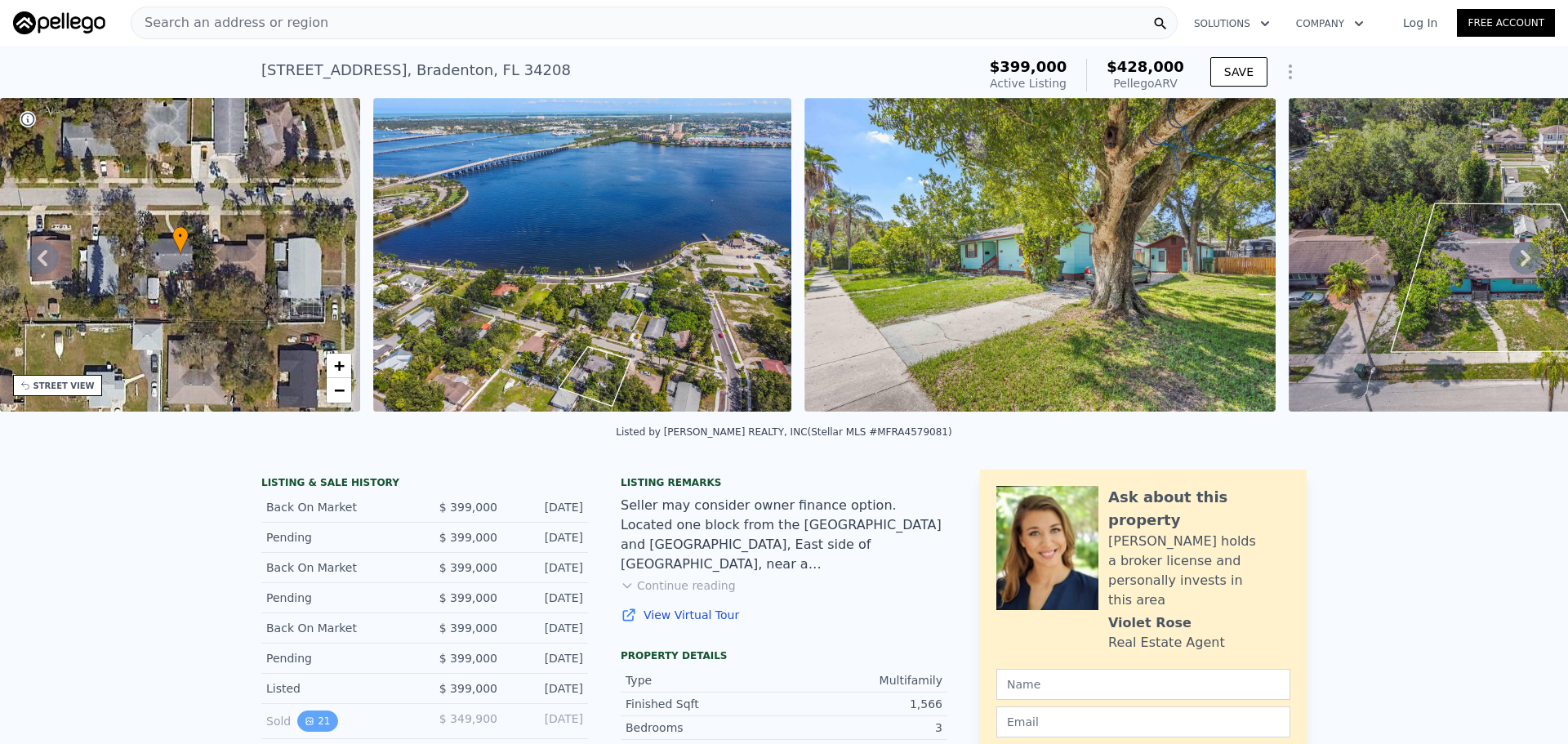
click at [315, 731] on button "21" at bounding box center [317, 721] width 40 height 21
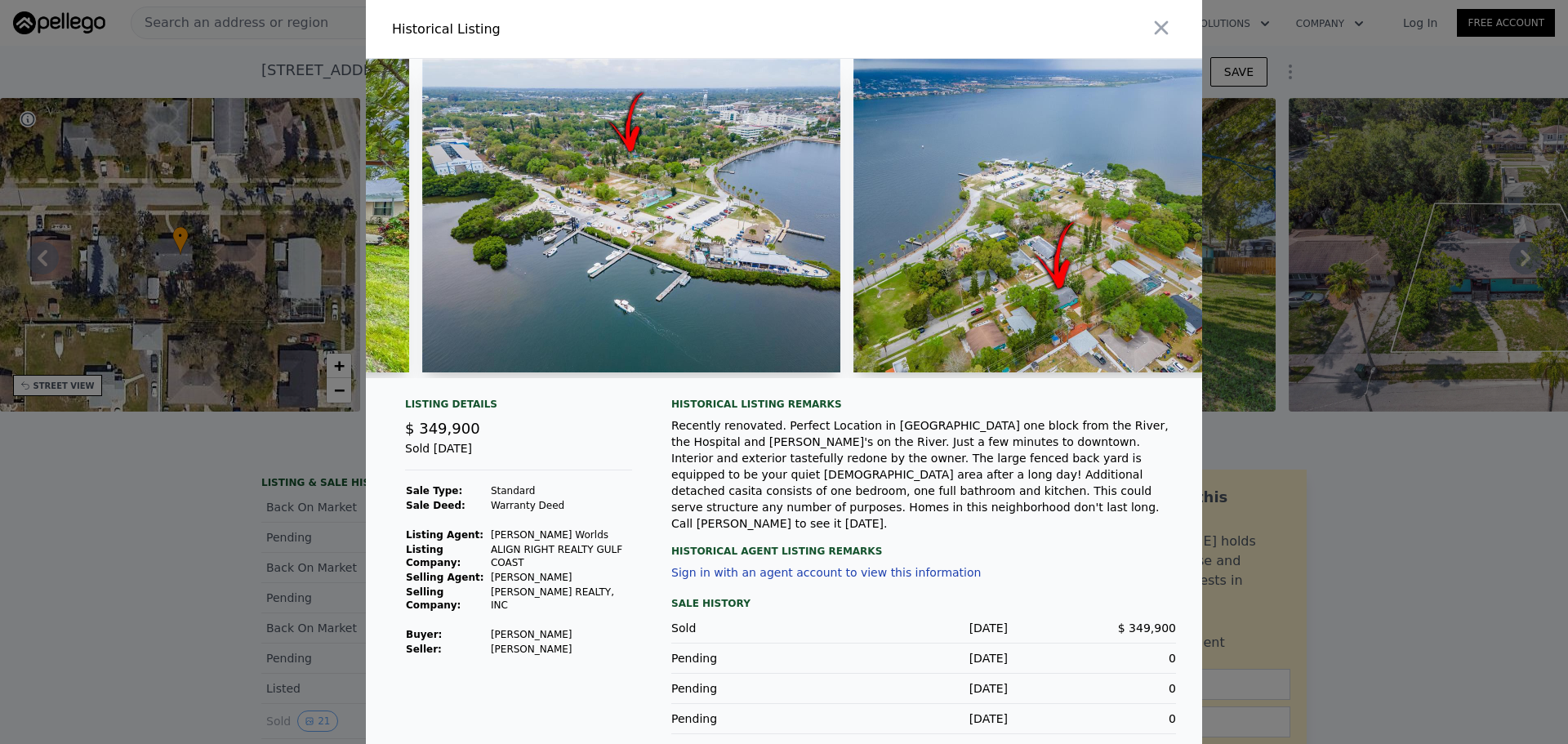
scroll to position [0, 466]
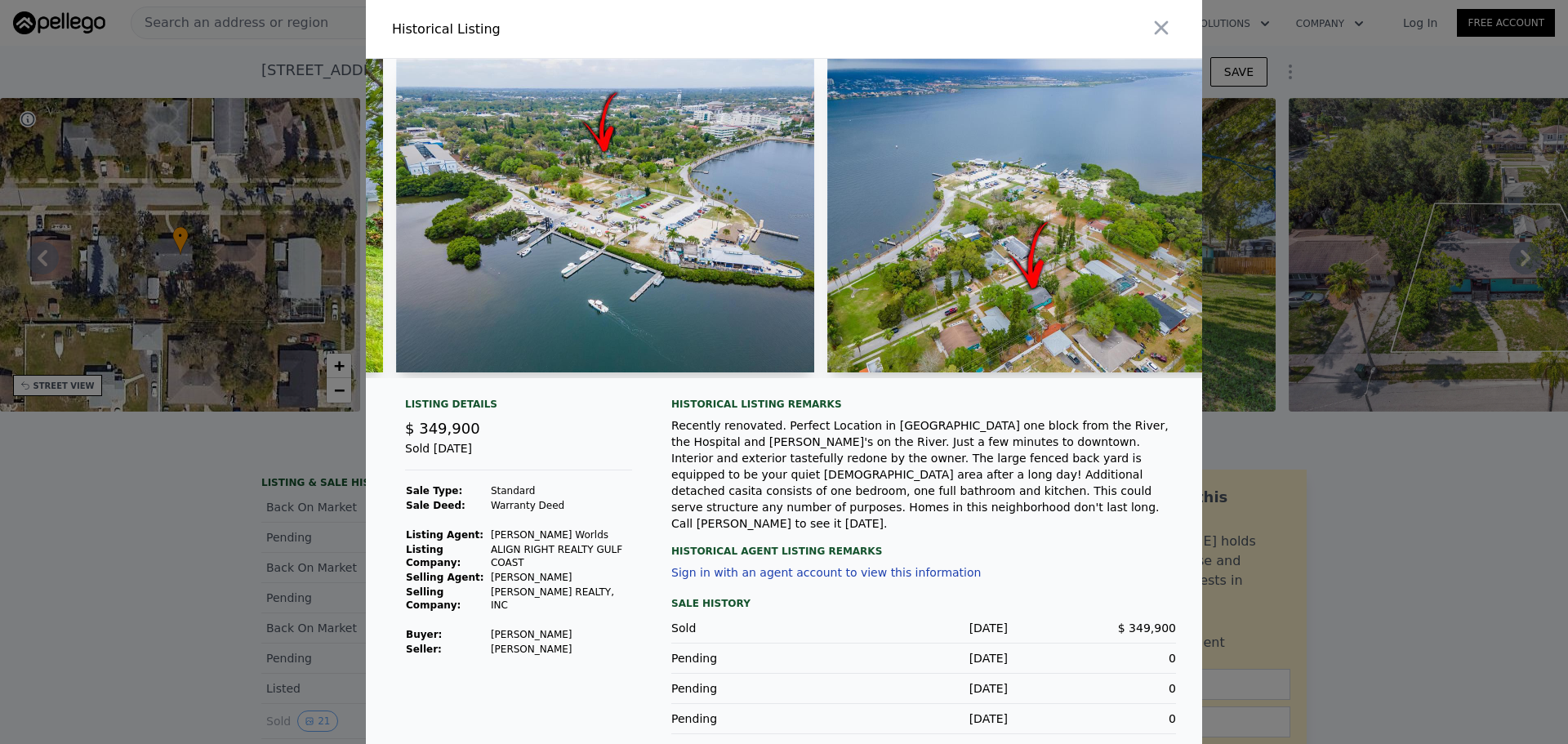
click at [575, 300] on img at bounding box center [605, 215] width 418 height 314
drag, startPoint x: 576, startPoint y: 270, endPoint x: 940, endPoint y: 487, distance: 423.8
click at [940, 487] on div "Recently renovated. Perfect Location in [GEOGRAPHIC_DATA] one block from the Ri…" at bounding box center [924, 474] width 505 height 114
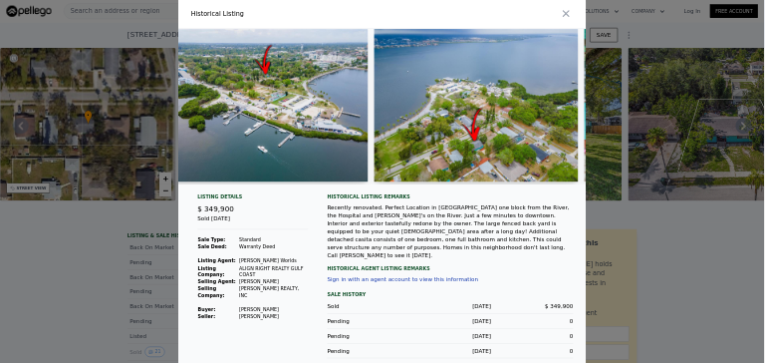
scroll to position [0, 0]
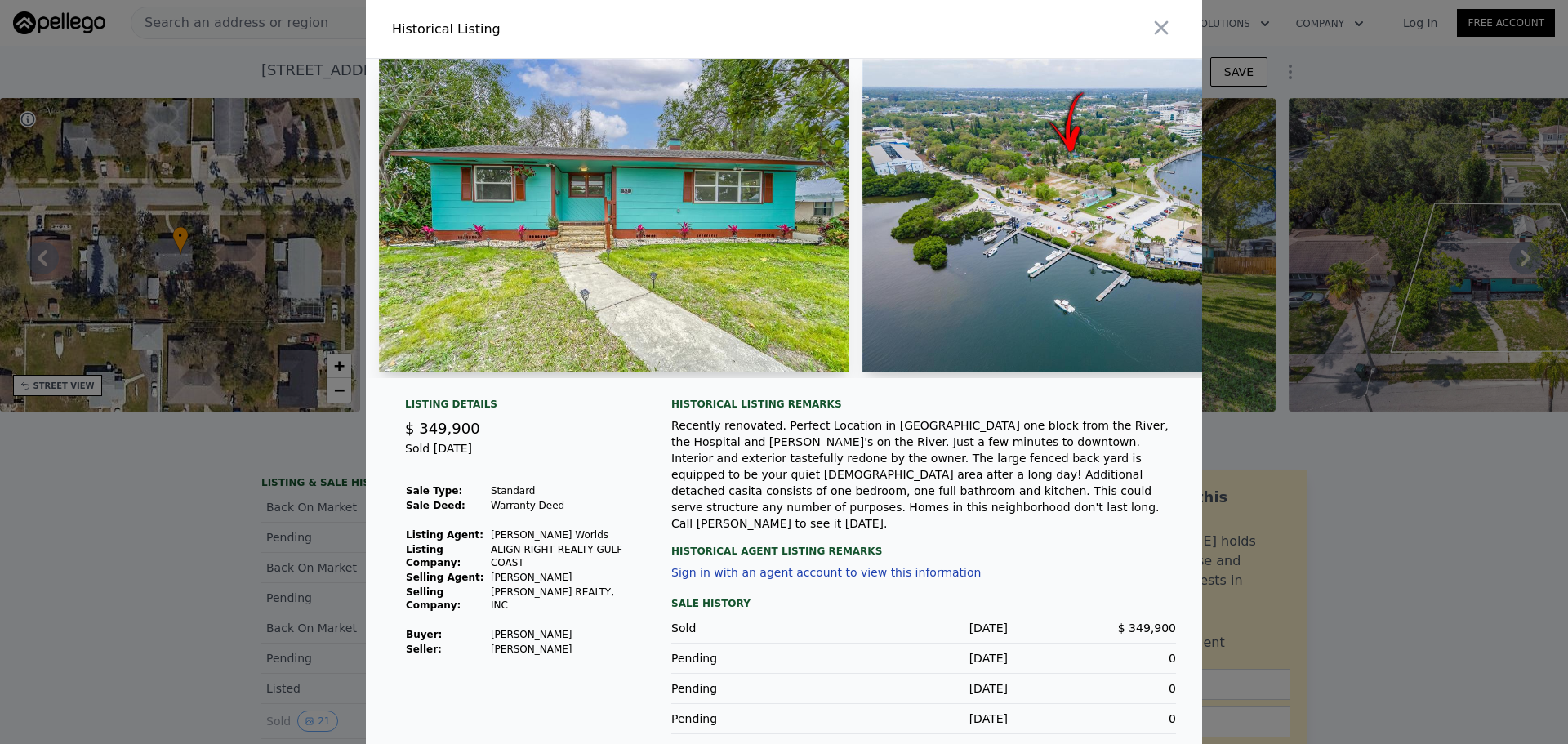
click at [501, 319] on img at bounding box center [614, 215] width 470 height 314
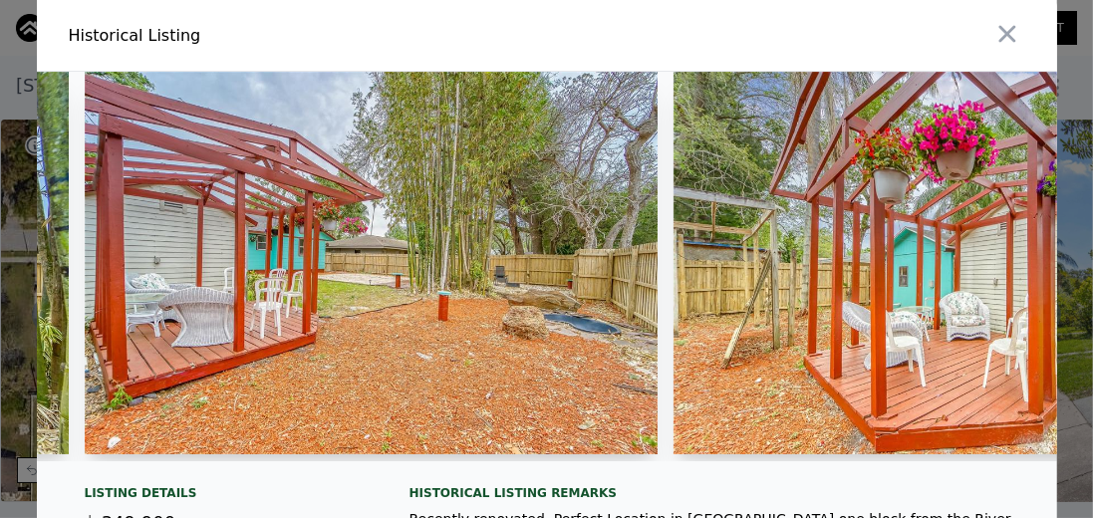
scroll to position [0, 6548]
